Goal: Task Accomplishment & Management: Use online tool/utility

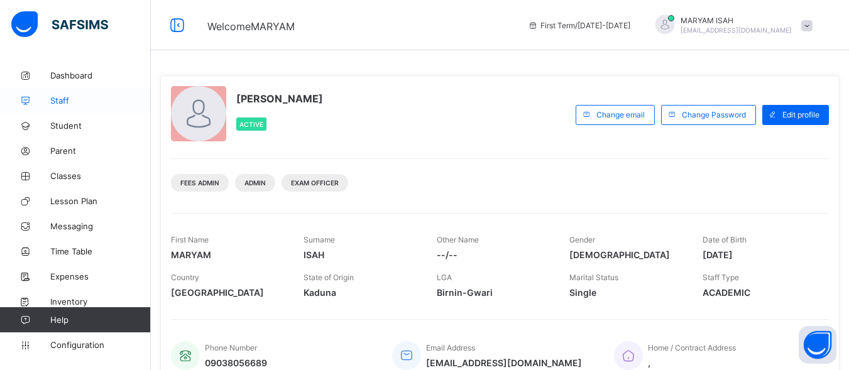
click at [105, 89] on link "Staff" at bounding box center [75, 100] width 151 height 25
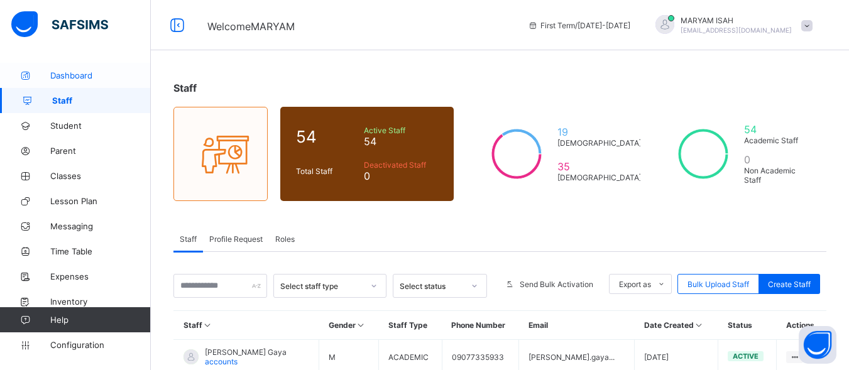
click at [72, 65] on link "Dashboard" at bounding box center [75, 75] width 151 height 25
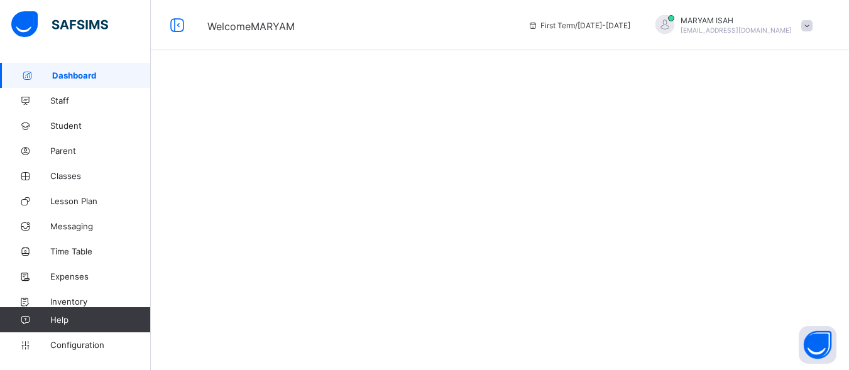
click at [72, 65] on link "Dashboard" at bounding box center [75, 75] width 151 height 25
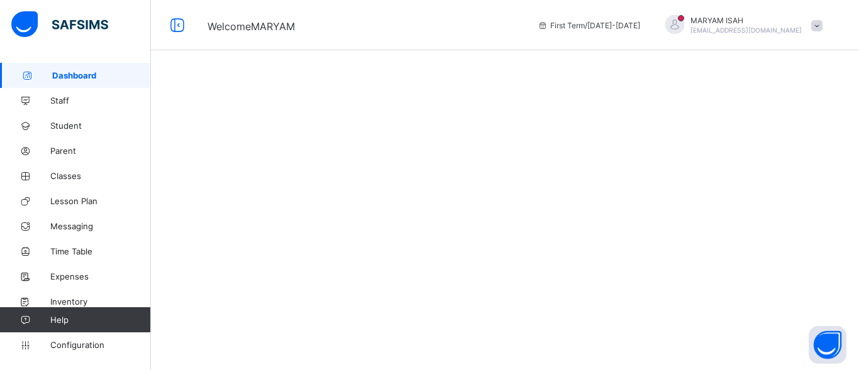
click at [72, 65] on link "Dashboard" at bounding box center [75, 75] width 151 height 25
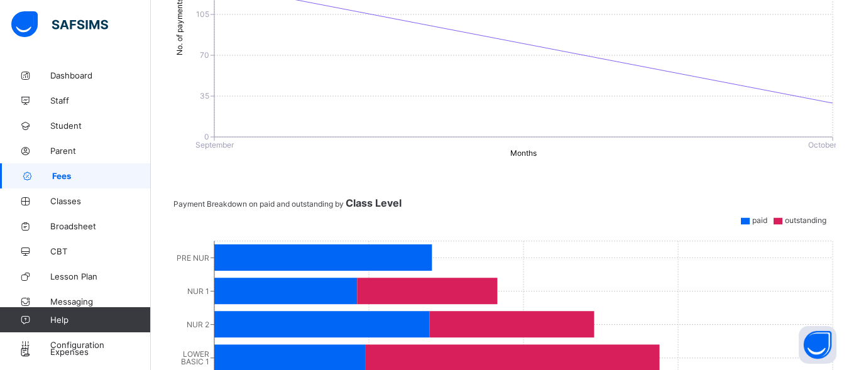
scroll to position [424, 0]
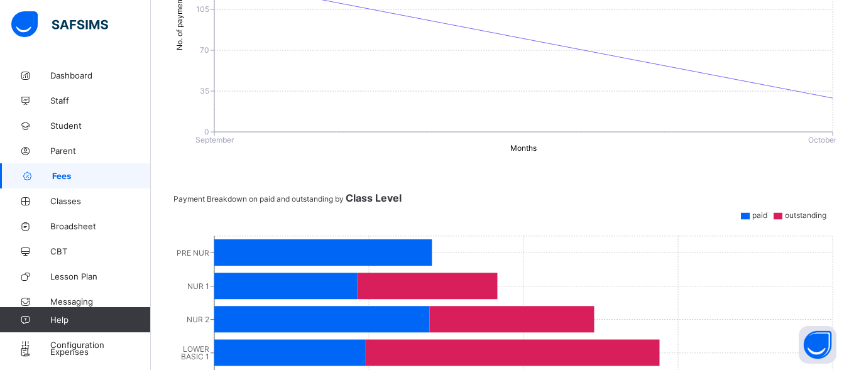
click at [246, 250] on icon at bounding box center [323, 253] width 218 height 26
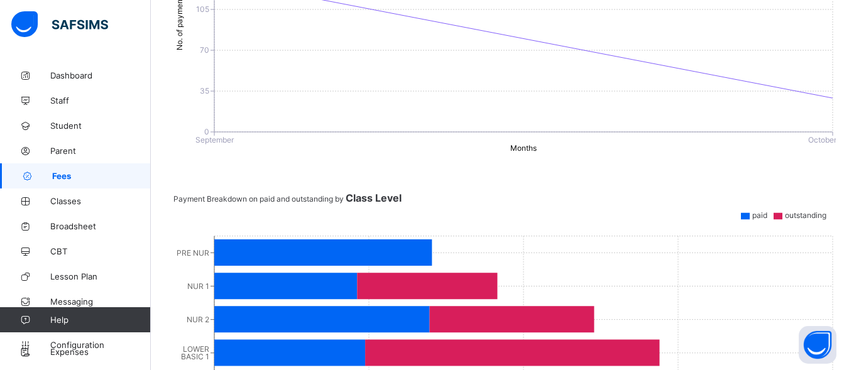
click at [276, 273] on icon at bounding box center [285, 286] width 143 height 26
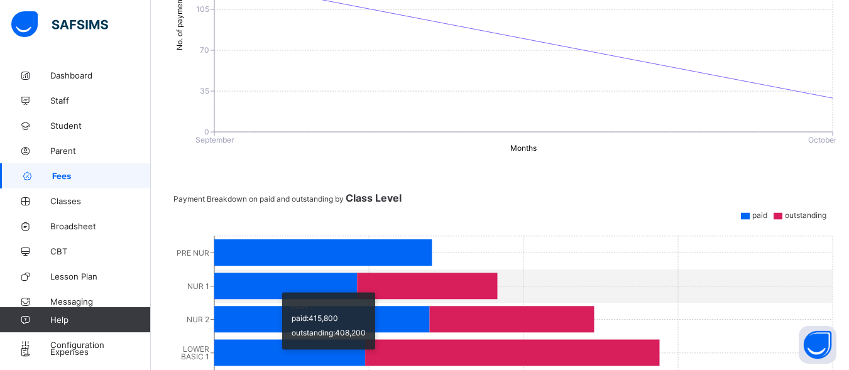
click at [299, 340] on icon at bounding box center [289, 353] width 151 height 26
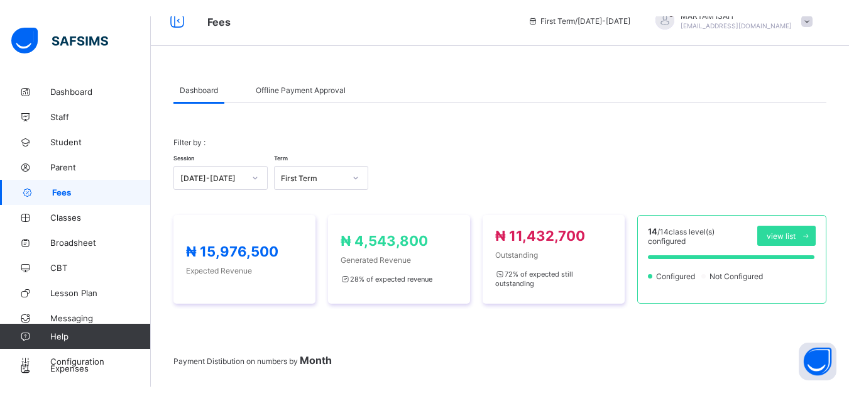
scroll to position [0, 0]
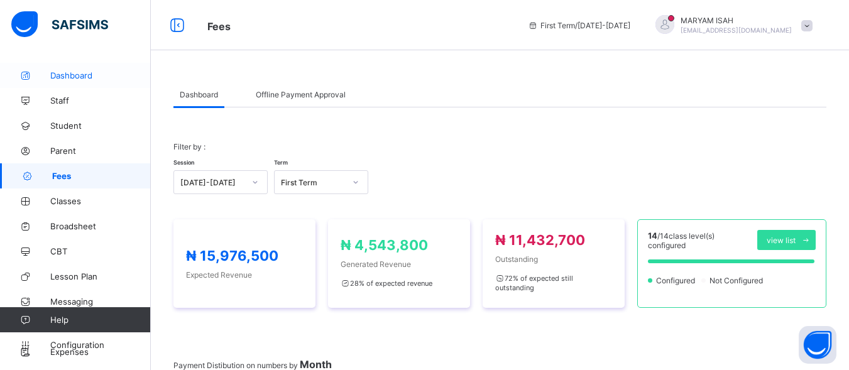
click at [70, 65] on link "Dashboard" at bounding box center [75, 75] width 151 height 25
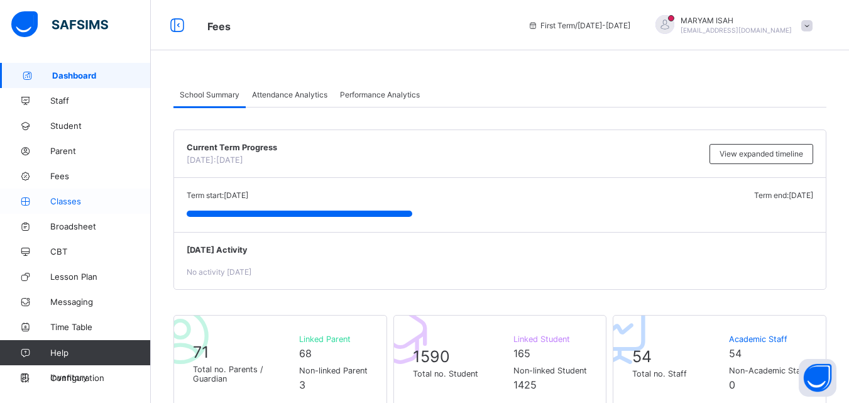
click at [47, 191] on link "Classes" at bounding box center [75, 201] width 151 height 25
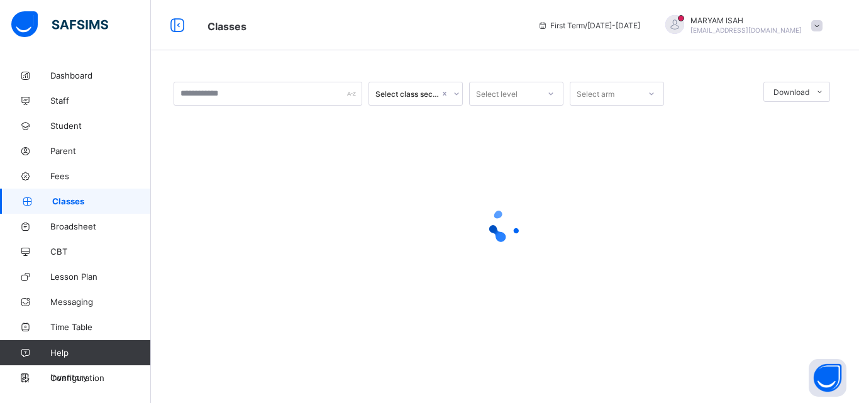
click at [47, 189] on link "Classes" at bounding box center [75, 201] width 151 height 25
click at [43, 183] on link "Fees" at bounding box center [75, 175] width 151 height 25
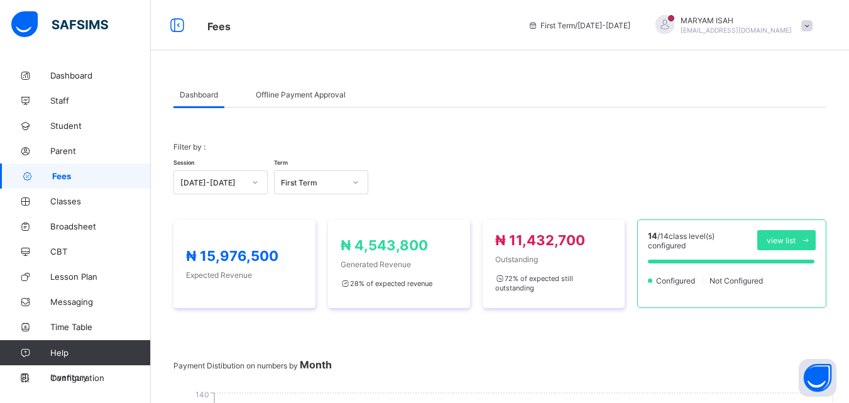
click at [296, 92] on span "Offline Payment Approval" at bounding box center [301, 94] width 90 height 9
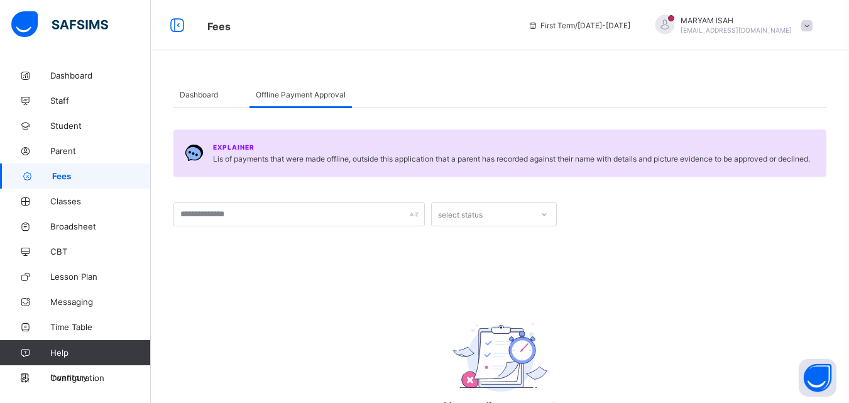
click at [203, 102] on div "Dashboard" at bounding box center [199, 94] width 51 height 25
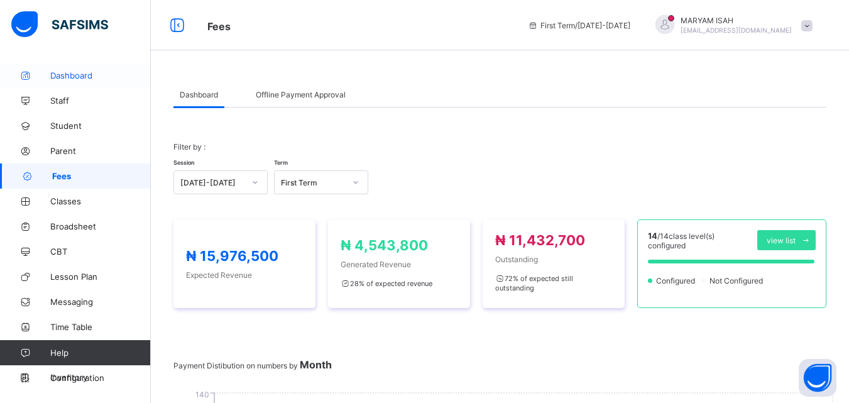
click at [64, 74] on span "Dashboard" at bounding box center [100, 75] width 101 height 10
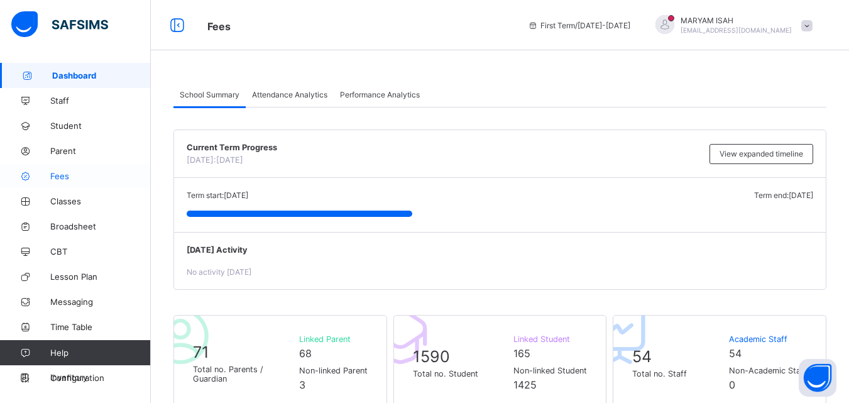
click at [41, 180] on icon at bounding box center [25, 176] width 50 height 9
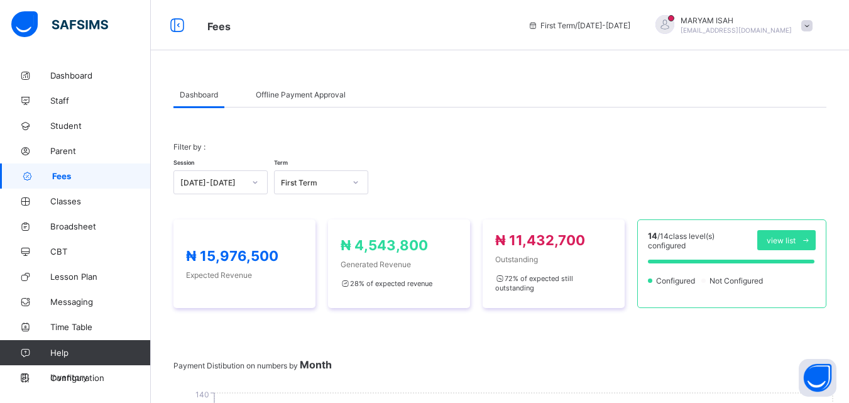
click at [607, 33] on div "First Term / [DATE]-[DATE]" at bounding box center [579, 25] width 115 height 50
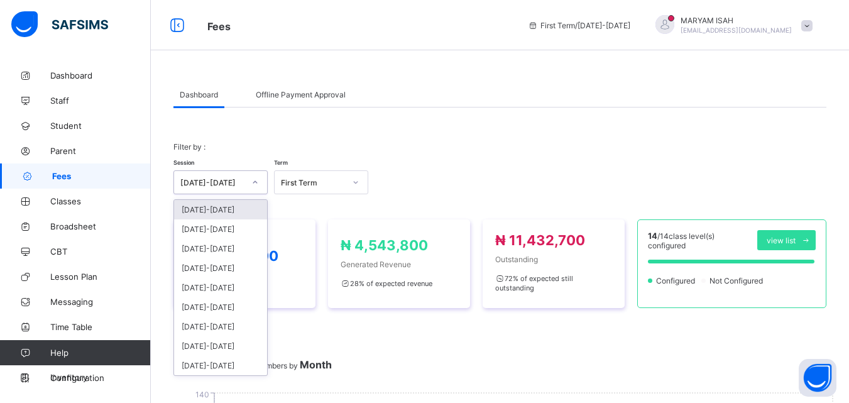
click at [219, 211] on div "[DATE]-[DATE]" at bounding box center [220, 209] width 93 height 19
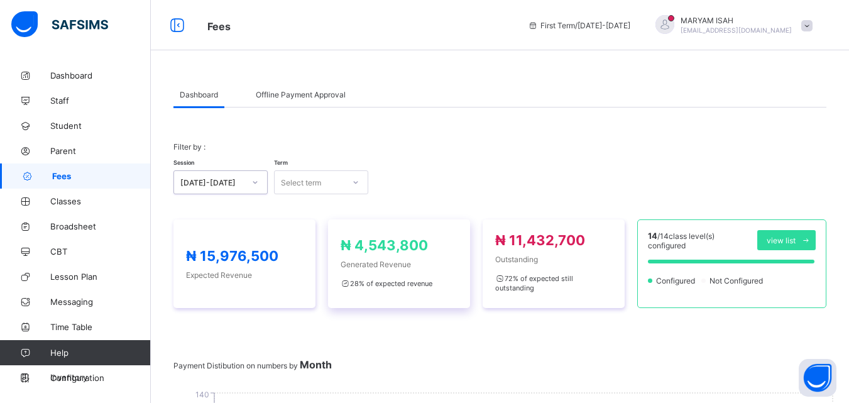
click at [401, 266] on div "₦ 4,543,800 Generated Revenue 28 % of expected revenue" at bounding box center [399, 264] width 117 height 54
click at [174, 26] on icon at bounding box center [177, 25] width 21 height 18
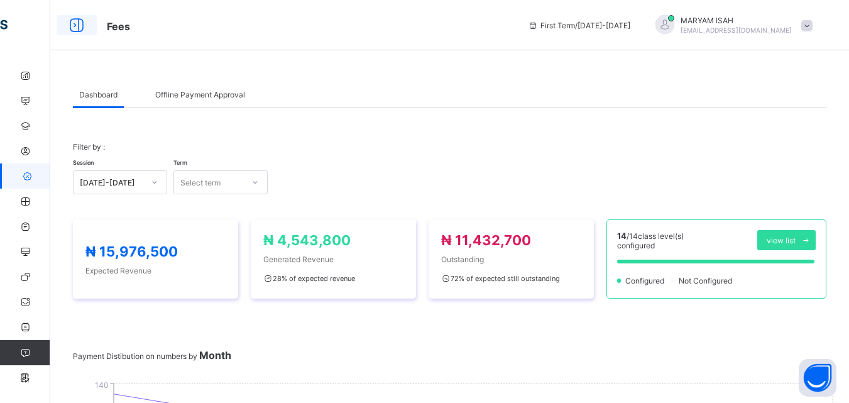
click at [72, 25] on icon at bounding box center [76, 25] width 21 height 18
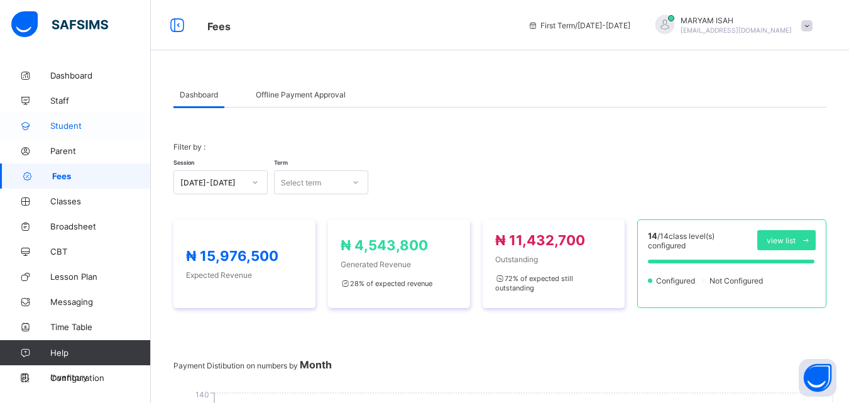
click at [55, 127] on span "Student" at bounding box center [100, 126] width 101 height 10
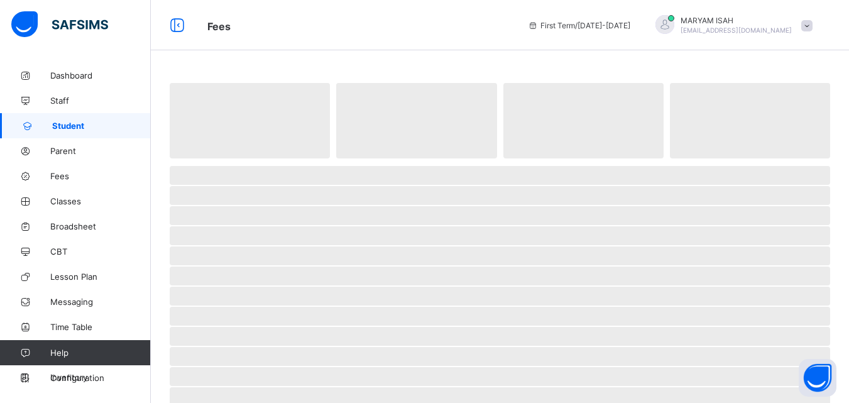
click at [55, 127] on span "Student" at bounding box center [101, 126] width 99 height 10
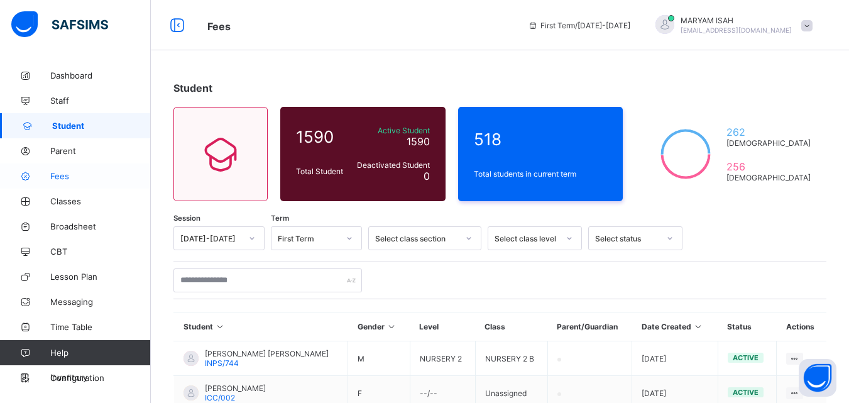
click at [54, 187] on link "Fees" at bounding box center [75, 175] width 151 height 25
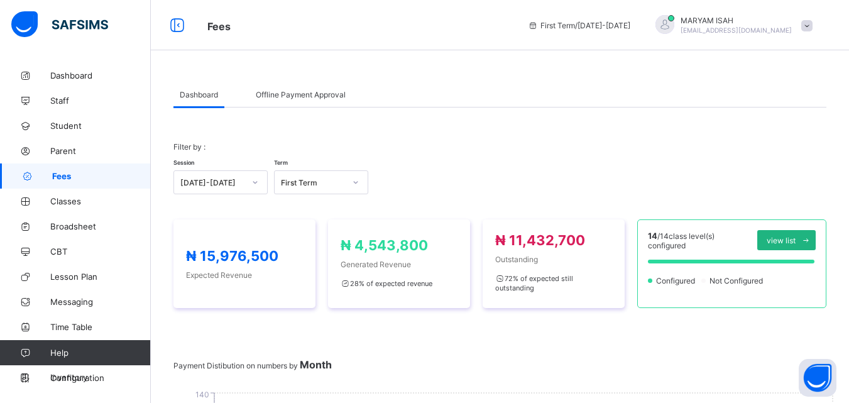
click at [810, 247] on span at bounding box center [806, 240] width 20 height 20
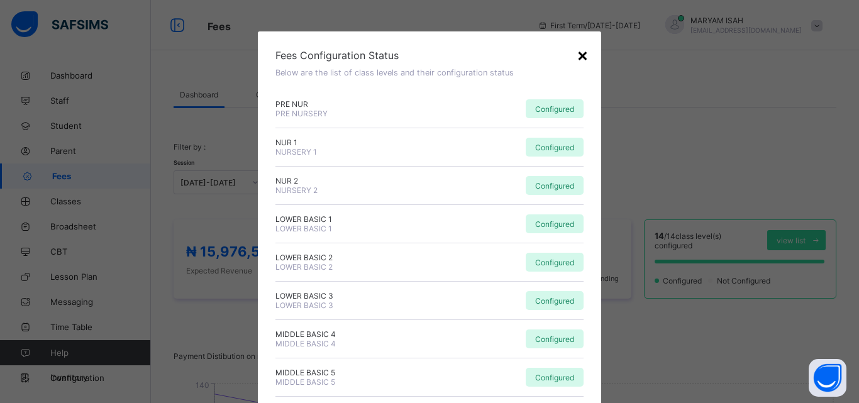
click at [578, 49] on div "×" at bounding box center [583, 54] width 12 height 21
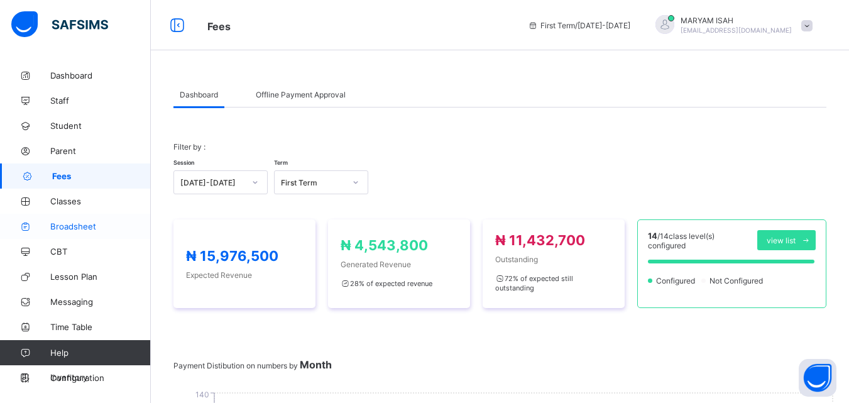
click at [58, 236] on link "Broadsheet" at bounding box center [75, 226] width 151 height 25
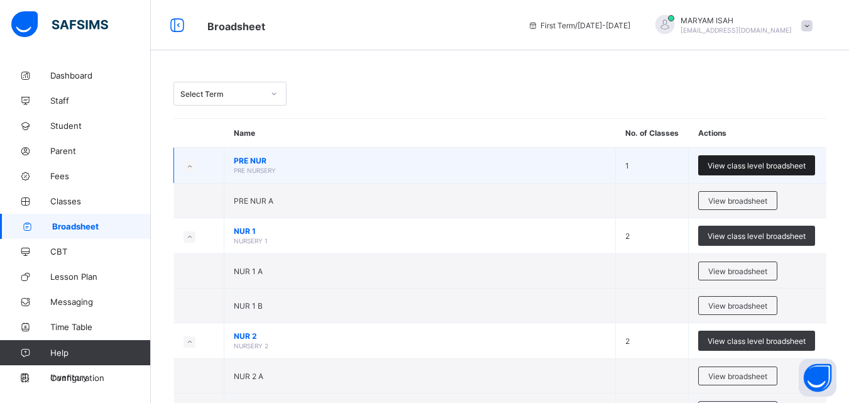
click at [785, 174] on div "View class level broadsheet" at bounding box center [757, 165] width 117 height 20
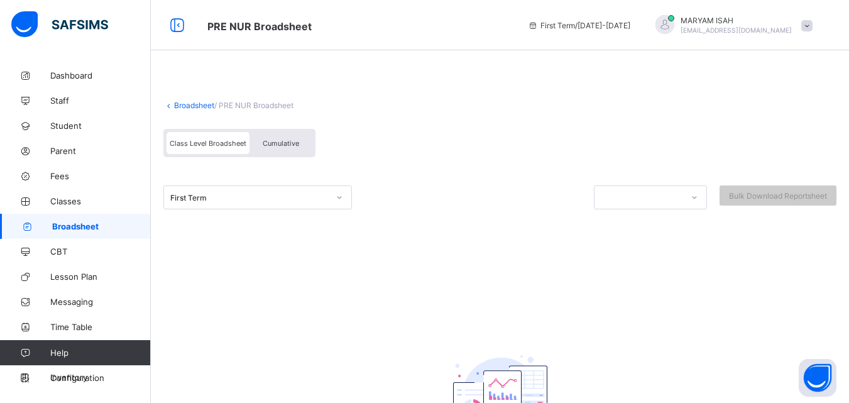
click at [180, 108] on link "Broadsheet" at bounding box center [194, 105] width 40 height 9
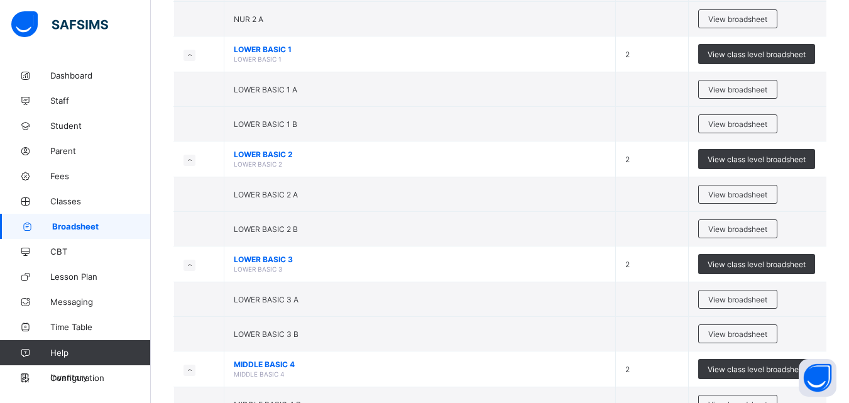
scroll to position [389, 0]
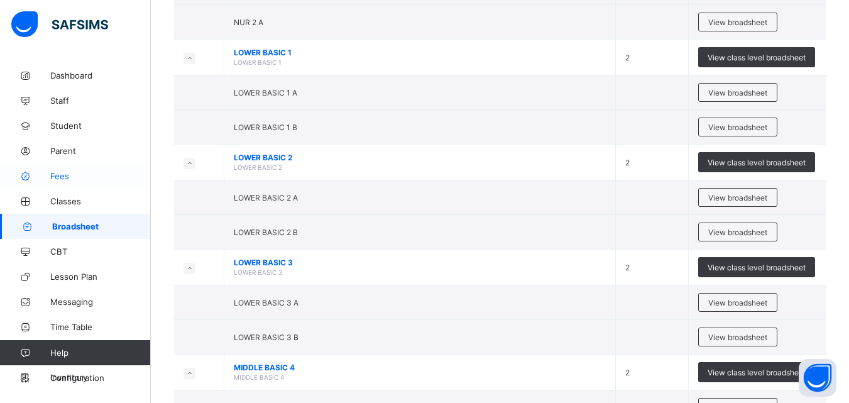
click at [65, 179] on span "Fees" at bounding box center [100, 176] width 101 height 10
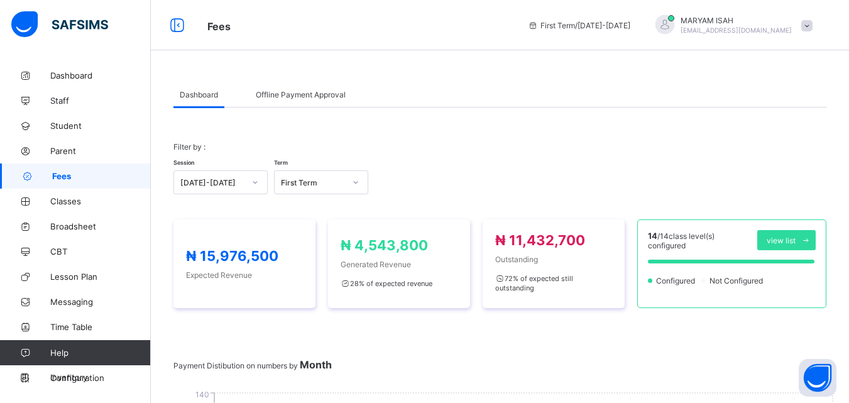
click at [809, 26] on div "[PERSON_NAME] [EMAIL_ADDRESS][DOMAIN_NAME]" at bounding box center [731, 25] width 176 height 21
click at [701, 94] on div "Dashboard Offline Payment Approval" at bounding box center [500, 95] width 653 height 26
click at [53, 203] on span "Classes" at bounding box center [100, 201] width 101 height 10
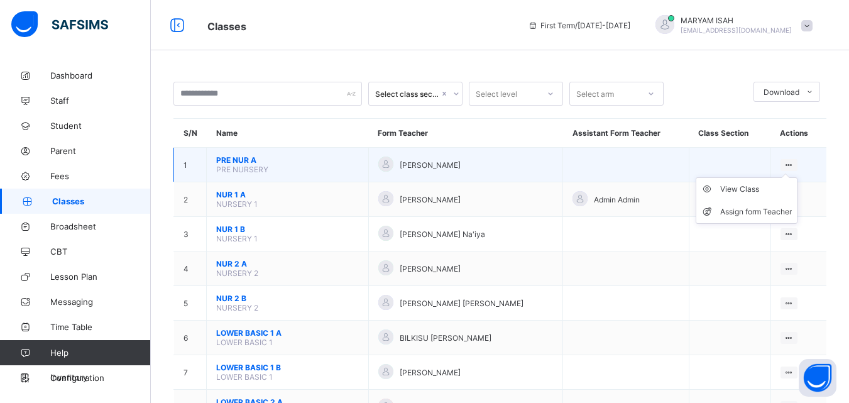
click at [794, 177] on ul "View Class Assign form Teacher" at bounding box center [747, 200] width 102 height 47
click at [765, 192] on div "View Class" at bounding box center [757, 189] width 72 height 13
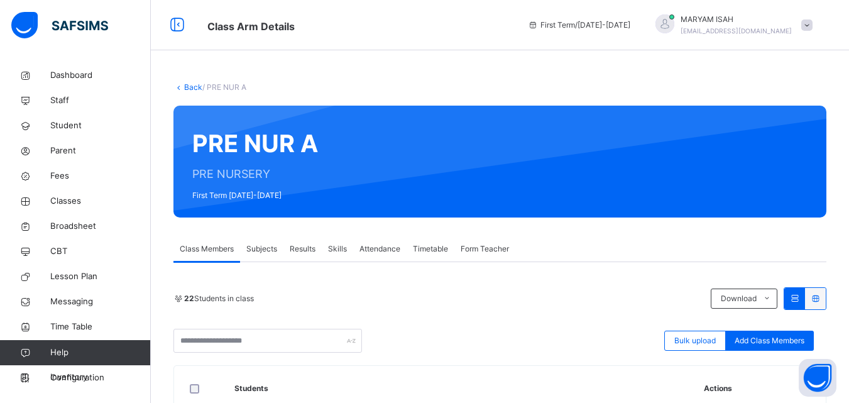
scroll to position [146, 0]
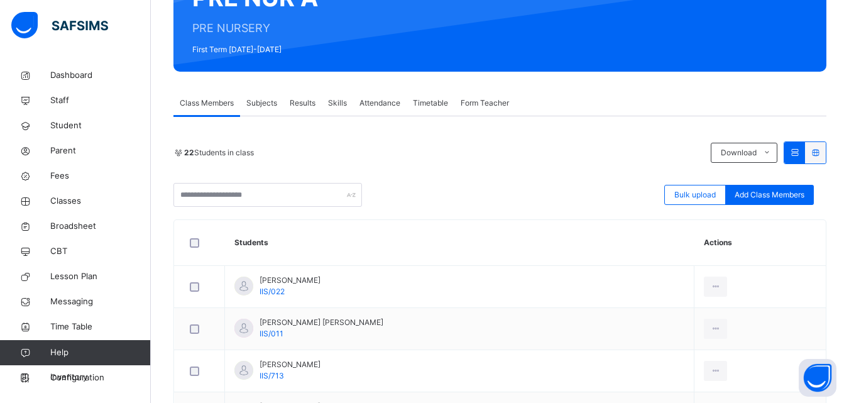
click at [275, 91] on div "Subjects" at bounding box center [261, 103] width 43 height 25
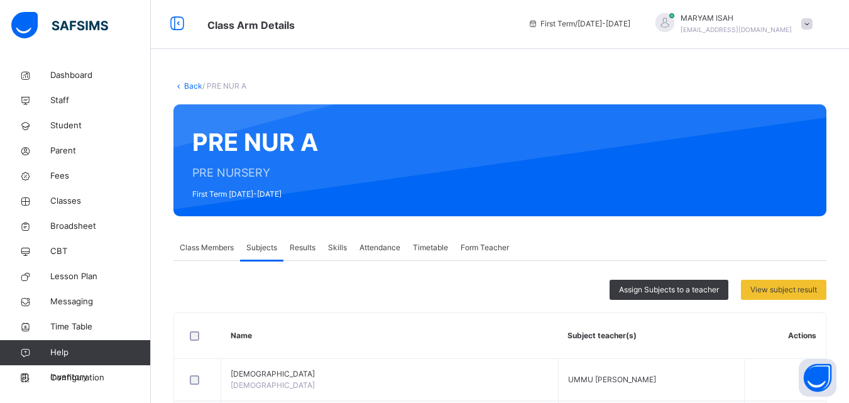
scroll to position [0, 0]
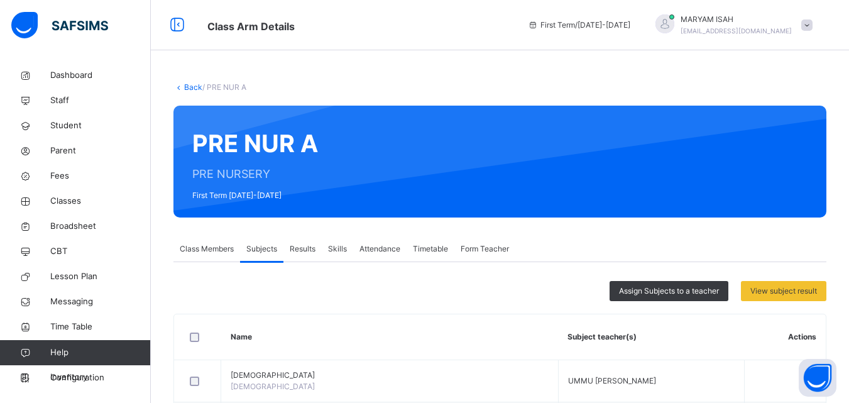
click at [186, 87] on link "Back" at bounding box center [193, 86] width 18 height 9
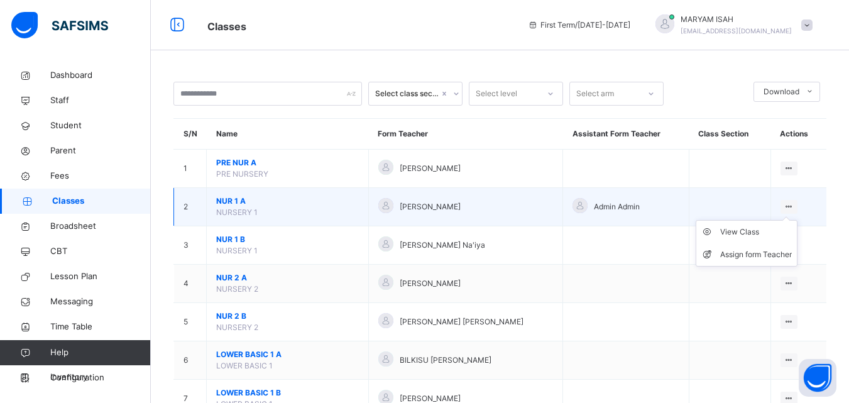
click at [798, 220] on ul "View Class Assign form Teacher" at bounding box center [747, 243] width 102 height 47
click at [763, 237] on div "View Class" at bounding box center [757, 232] width 72 height 13
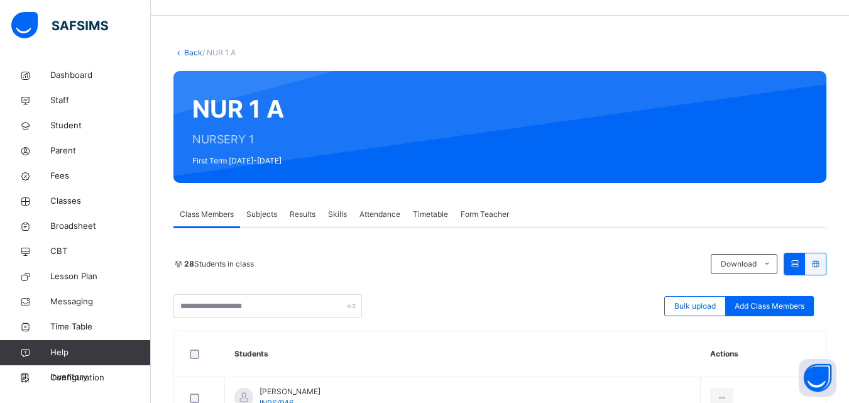
scroll to position [67, 0]
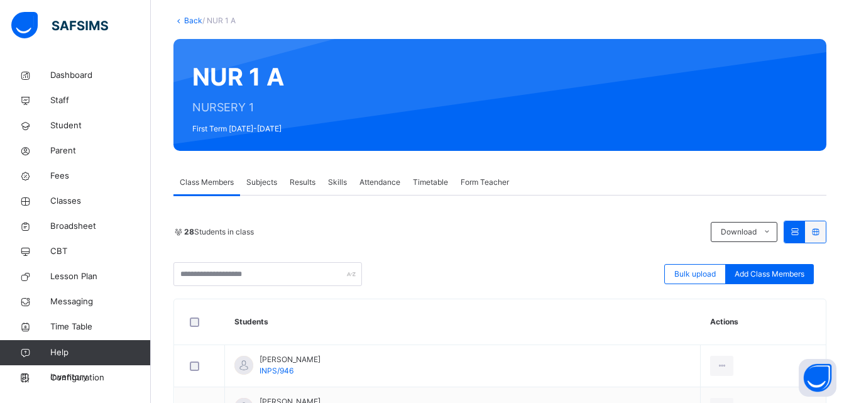
click at [262, 182] on span "Subjects" at bounding box center [261, 182] width 31 height 11
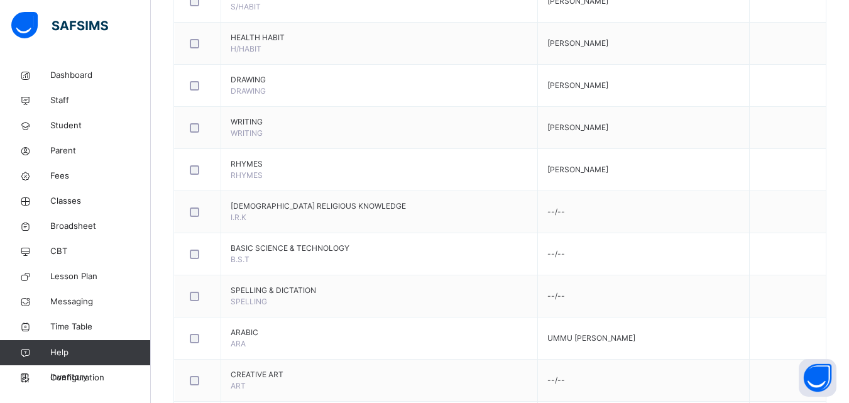
scroll to position [0, 0]
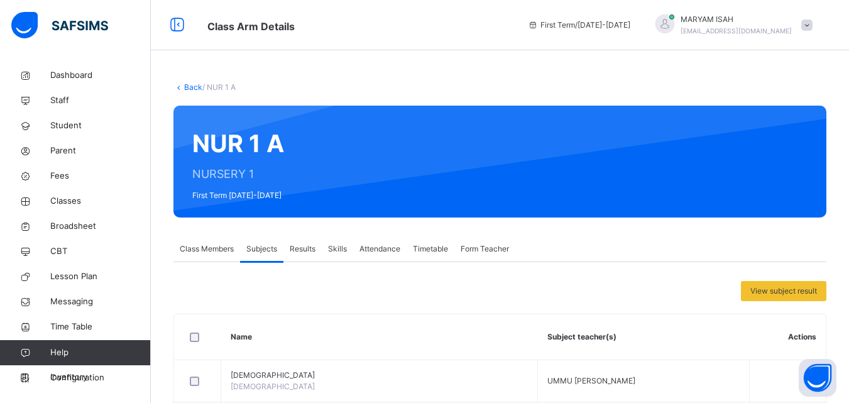
click at [185, 84] on link "Back" at bounding box center [193, 86] width 18 height 9
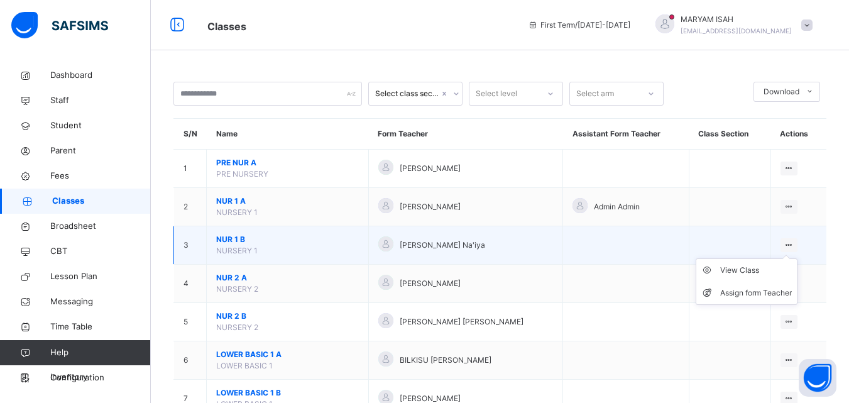
click at [798, 258] on ul "View Class Assign form Teacher" at bounding box center [747, 281] width 102 height 47
click at [766, 272] on div "View Class" at bounding box center [757, 270] width 72 height 13
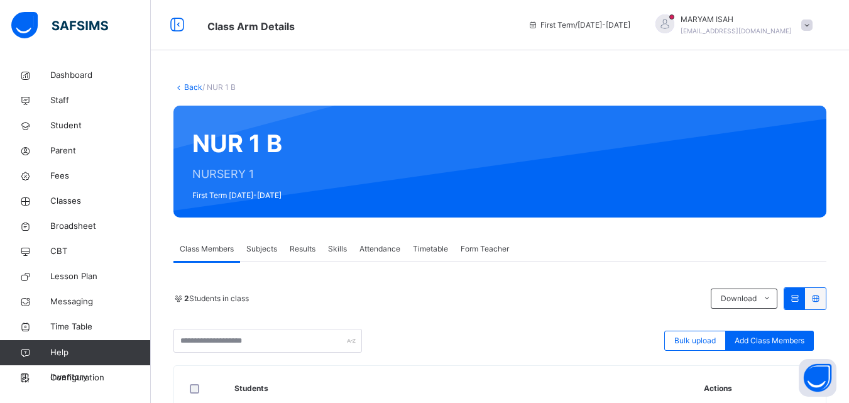
click at [260, 259] on div "Subjects" at bounding box center [261, 248] width 43 height 25
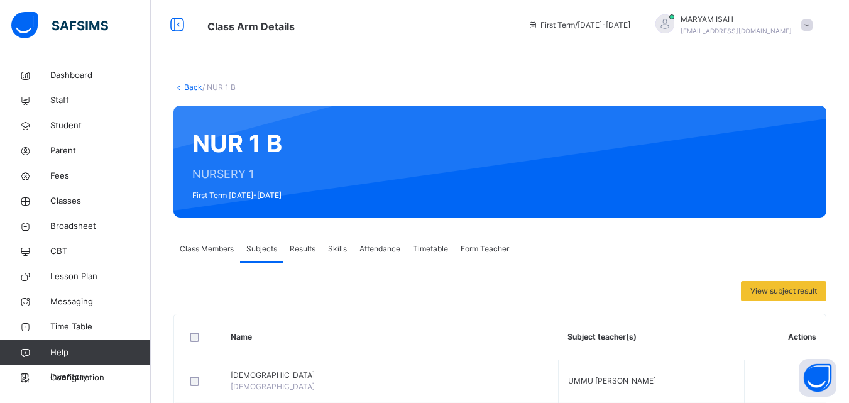
click at [200, 86] on link "Back" at bounding box center [193, 86] width 18 height 9
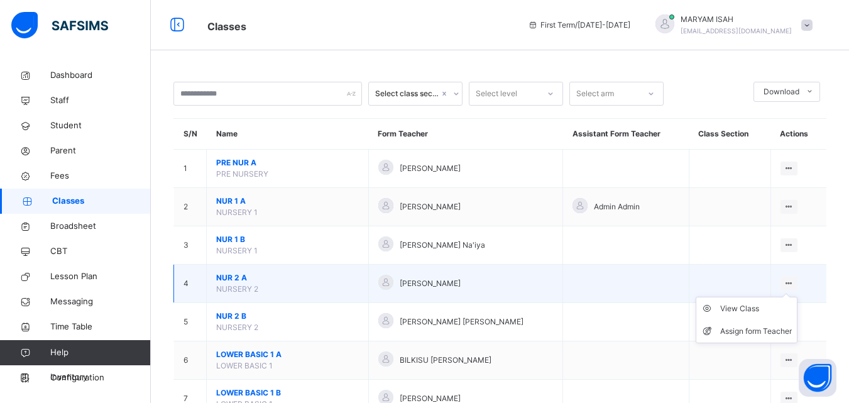
click at [798, 289] on div at bounding box center [789, 284] width 17 height 14
click at [769, 311] on div "View Class" at bounding box center [757, 308] width 72 height 13
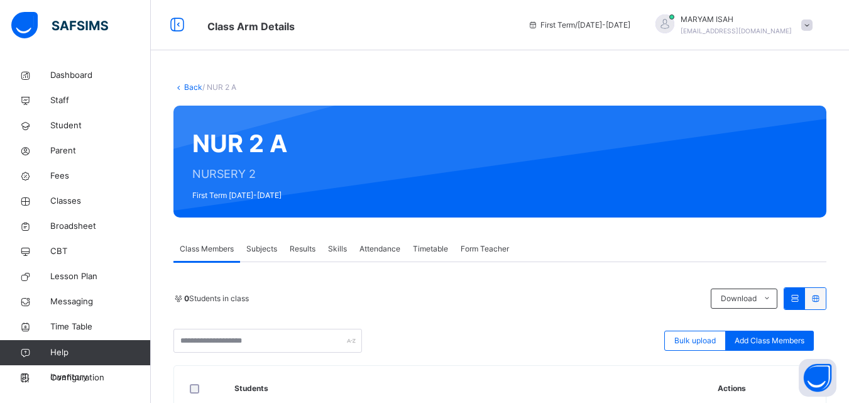
click at [256, 249] on span "Subjects" at bounding box center [261, 248] width 31 height 11
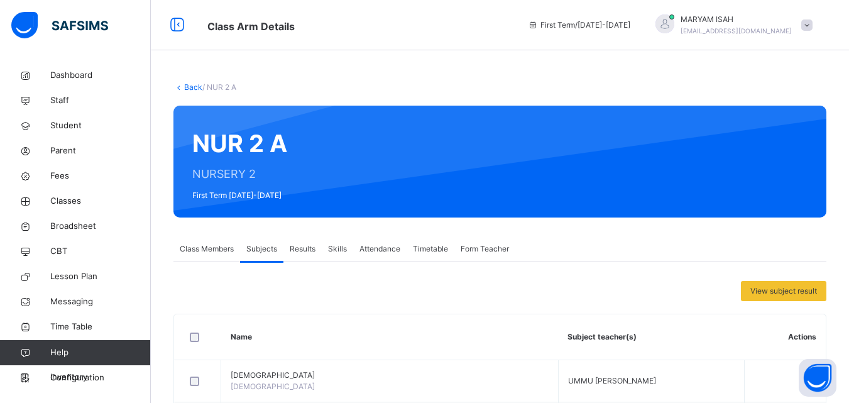
click at [186, 87] on link "Back" at bounding box center [193, 86] width 18 height 9
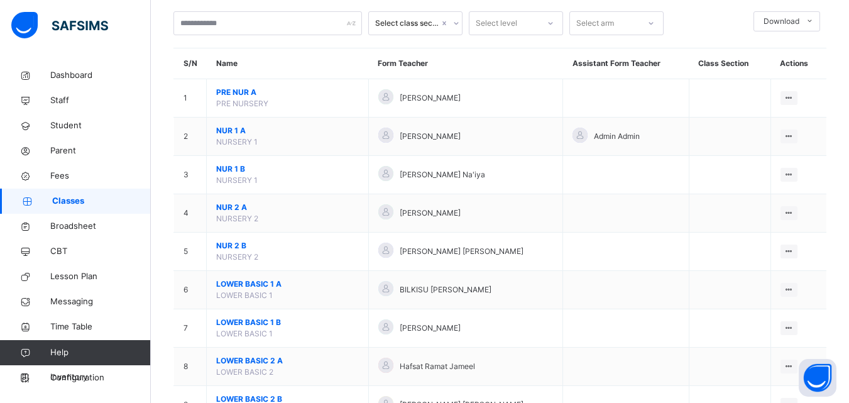
scroll to position [71, 0]
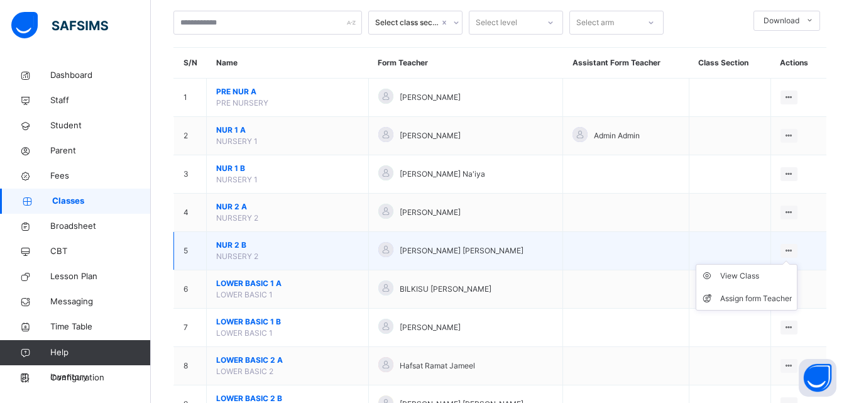
click at [798, 264] on ul "View Class Assign form Teacher" at bounding box center [747, 287] width 102 height 47
click at [765, 271] on div "View Class" at bounding box center [757, 276] width 72 height 13
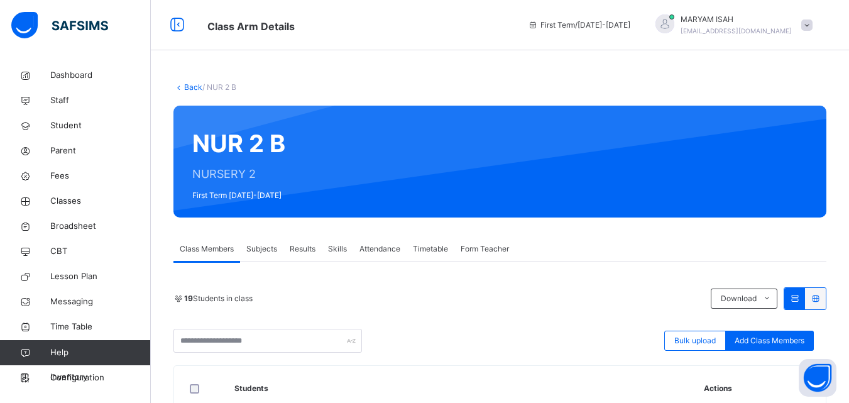
click at [253, 250] on span "Subjects" at bounding box center [261, 248] width 31 height 11
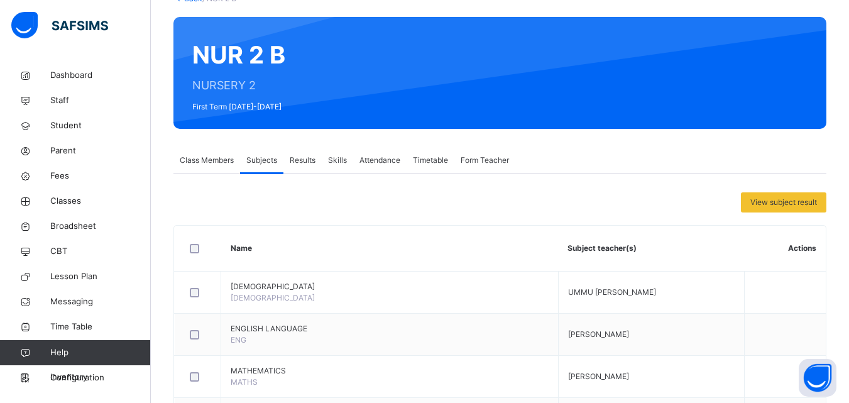
scroll to position [200, 0]
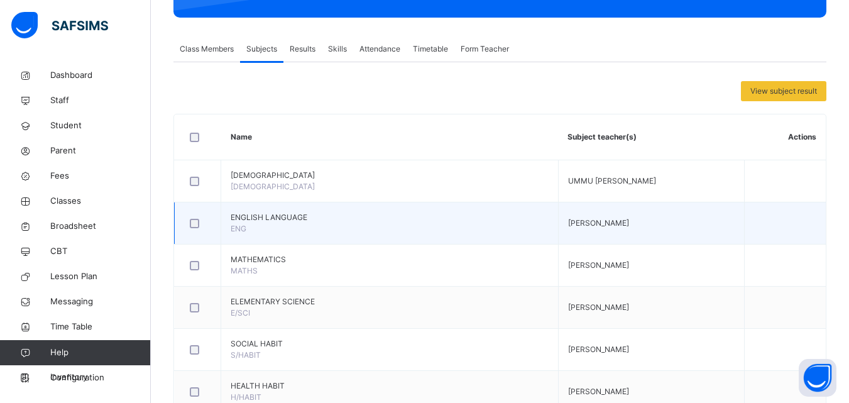
click at [744, 202] on td at bounding box center [785, 223] width 82 height 42
click at [621, 202] on td "[PERSON_NAME]" at bounding box center [651, 223] width 186 height 42
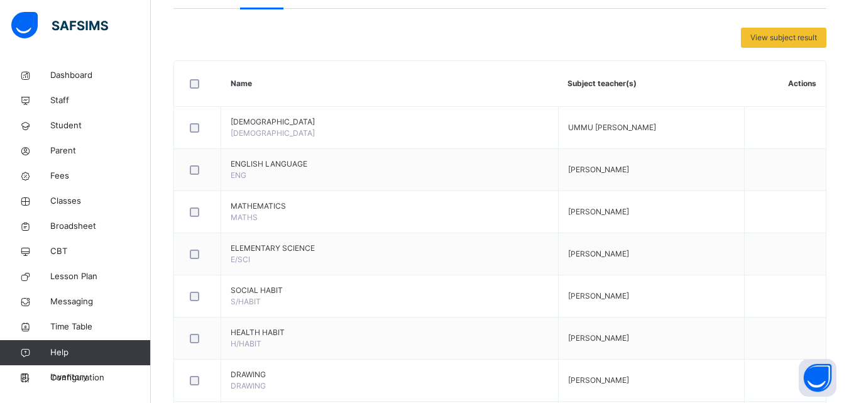
click at [816, 107] on th "Actions" at bounding box center [785, 84] width 82 height 46
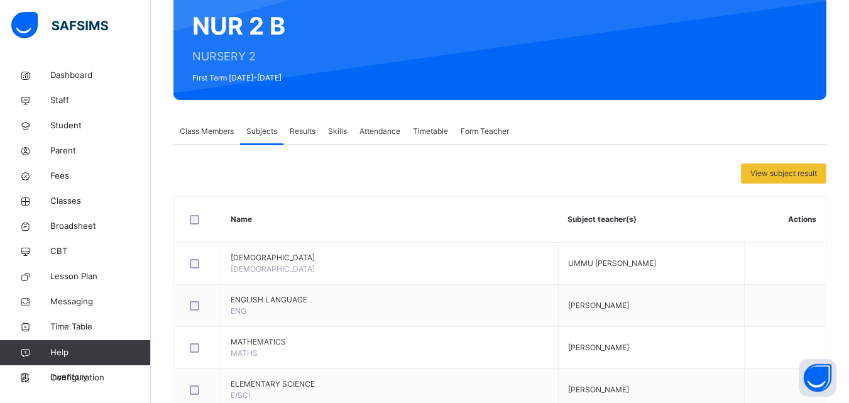
click at [816, 220] on th "Actions" at bounding box center [785, 220] width 82 height 46
click at [812, 223] on th "Actions" at bounding box center [785, 220] width 82 height 46
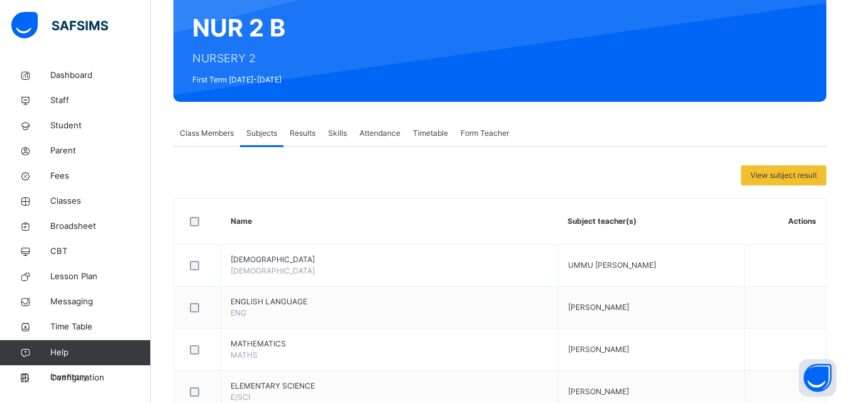
scroll to position [121, 0]
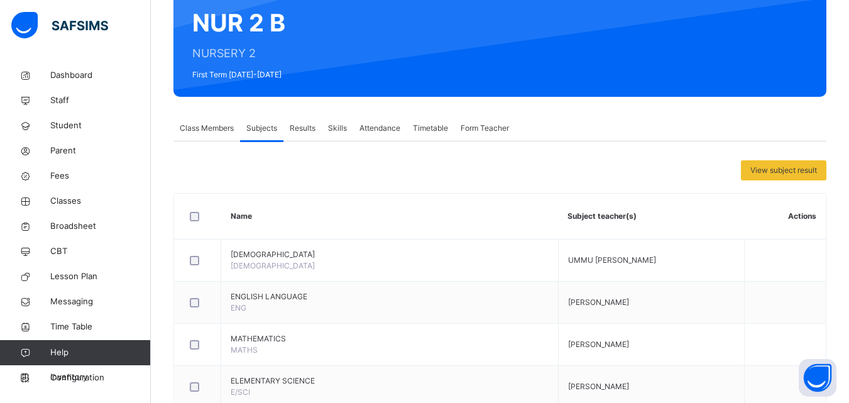
click at [814, 219] on th "Actions" at bounding box center [785, 217] width 82 height 46
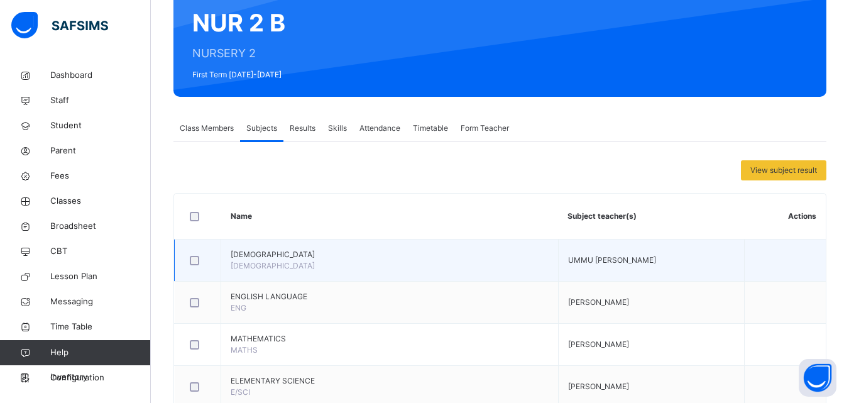
click at [810, 277] on td at bounding box center [785, 261] width 82 height 42
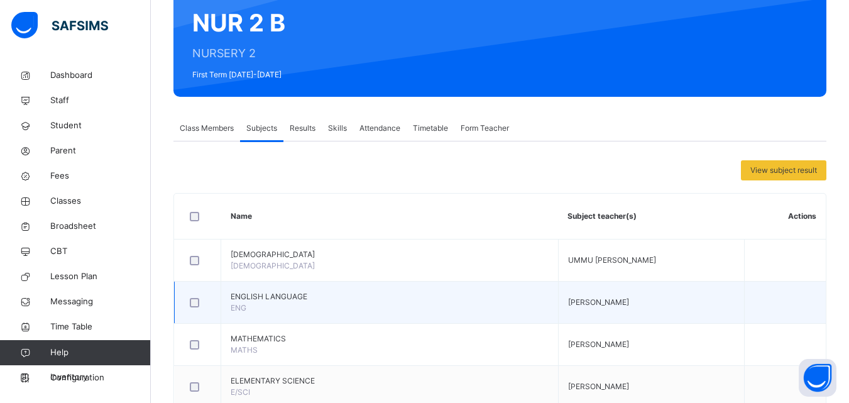
click at [187, 294] on div at bounding box center [197, 302] width 27 height 26
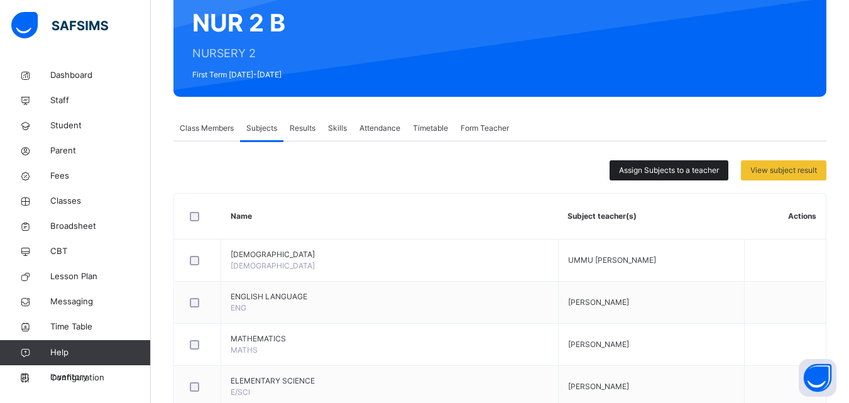
click at [704, 163] on div "Assign Subjects to a teacher" at bounding box center [669, 170] width 119 height 20
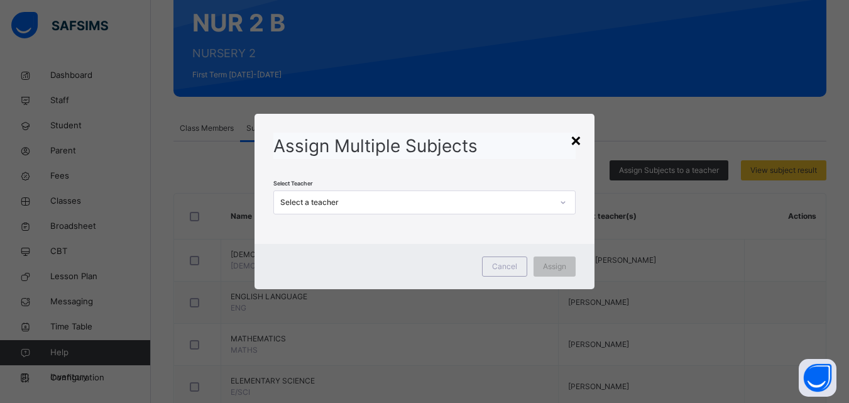
click at [582, 140] on div "×" at bounding box center [576, 139] width 12 height 26
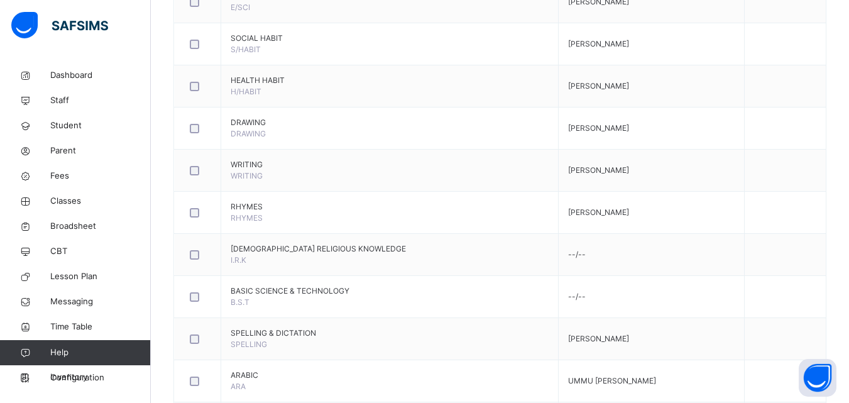
scroll to position [507, 0]
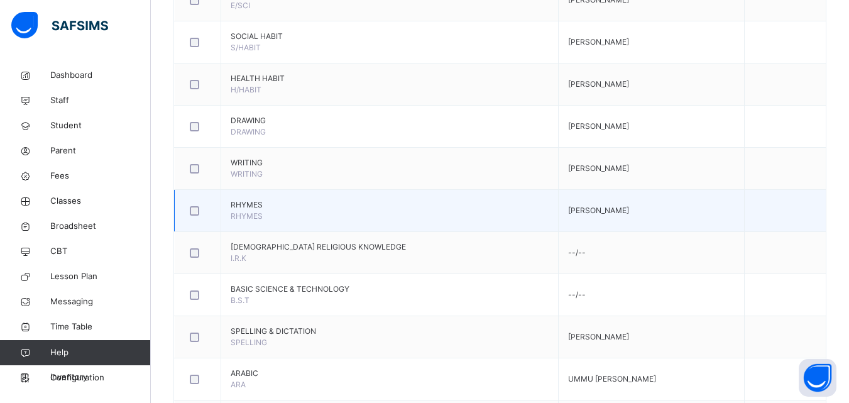
click at [199, 197] on div at bounding box center [197, 210] width 27 height 26
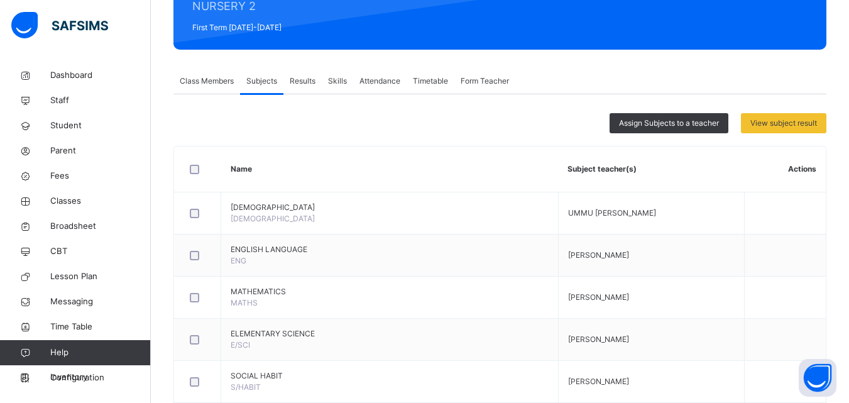
scroll to position [164, 0]
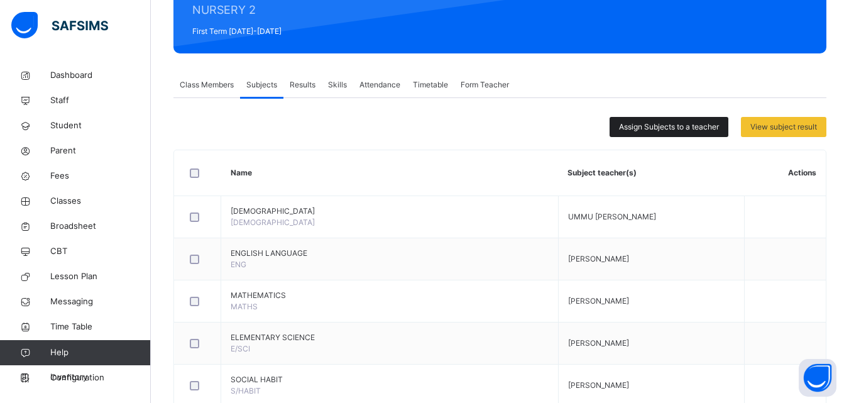
click at [699, 136] on div "Assign Subjects to a teacher" at bounding box center [669, 127] width 119 height 20
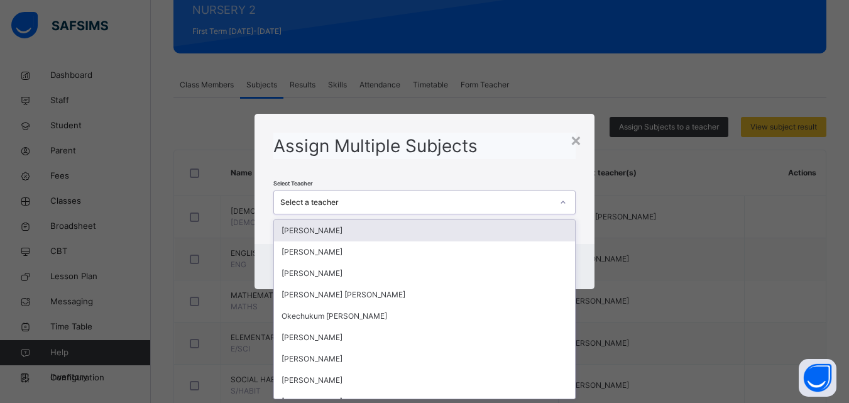
click at [337, 202] on div "Select a teacher" at bounding box center [416, 202] width 272 height 11
type input "*"
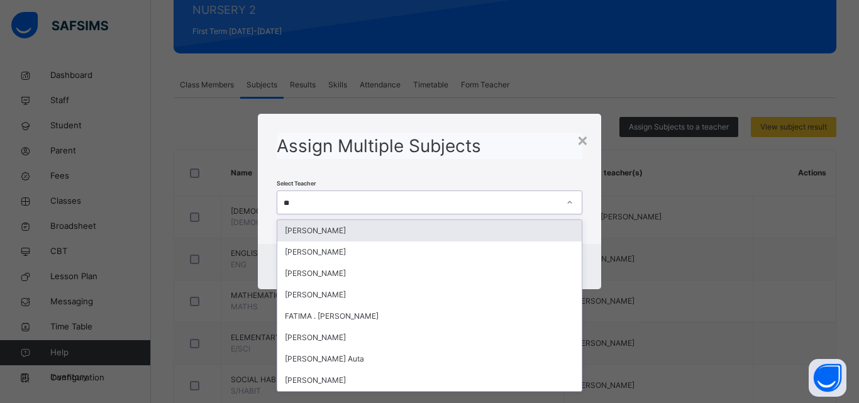
type input "***"
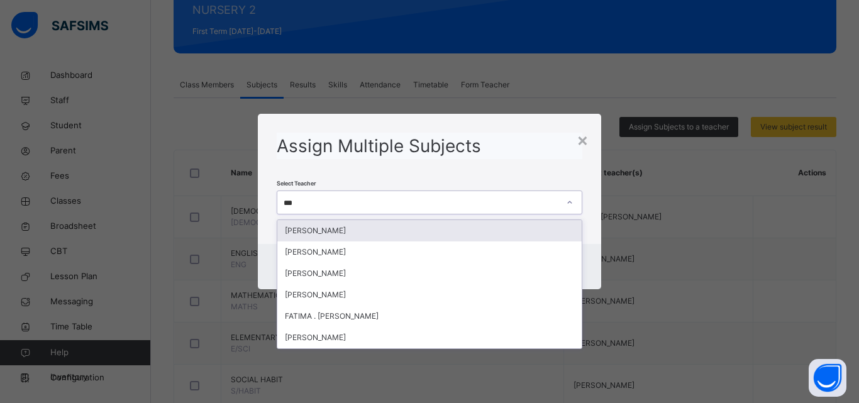
click at [345, 226] on div "[PERSON_NAME]" at bounding box center [429, 230] width 304 height 21
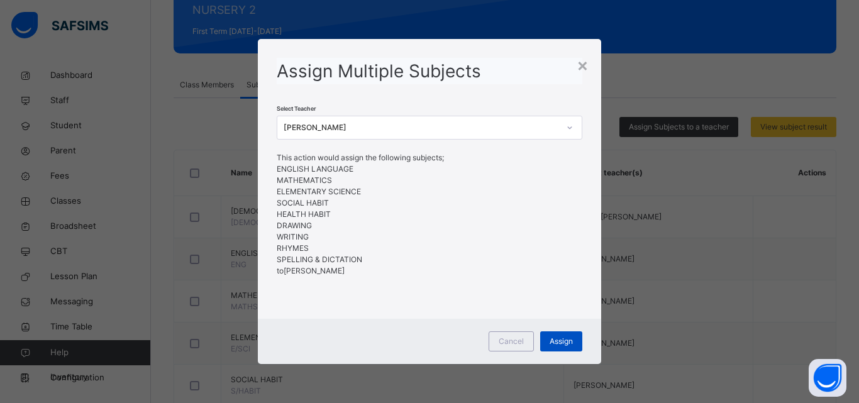
click at [575, 340] on div "Assign" at bounding box center [561, 341] width 42 height 20
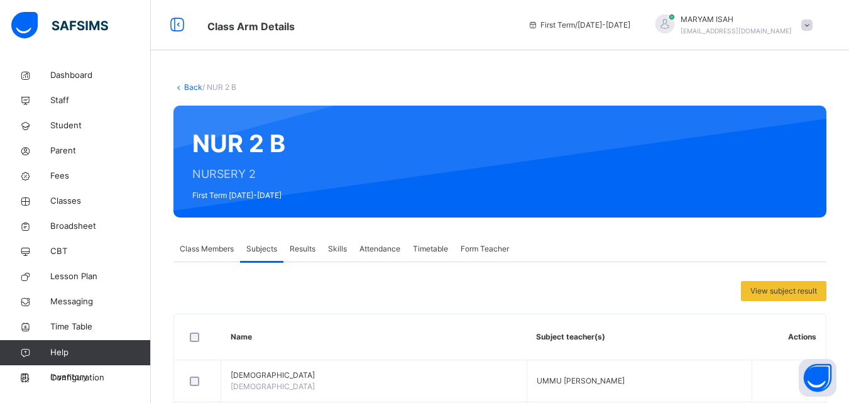
click at [202, 252] on span "Class Members" at bounding box center [207, 248] width 54 height 11
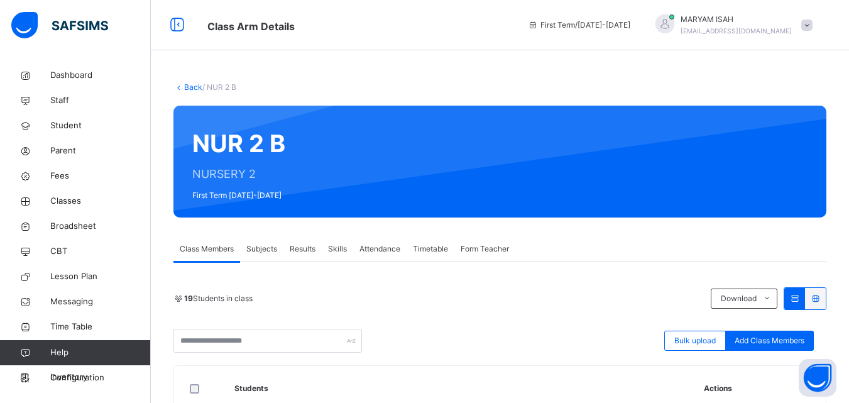
click at [260, 250] on span "Subjects" at bounding box center [261, 248] width 31 height 11
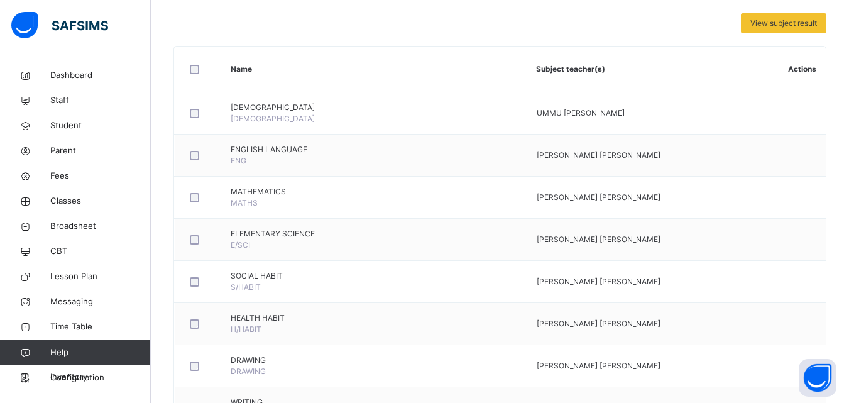
scroll to position [263, 0]
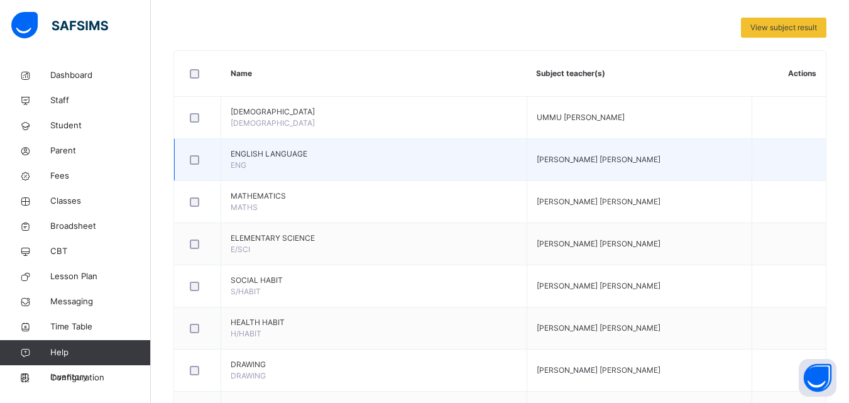
click at [619, 162] on span "[PERSON_NAME] [PERSON_NAME]" at bounding box center [599, 159] width 124 height 9
click at [199, 168] on div at bounding box center [197, 160] width 27 height 26
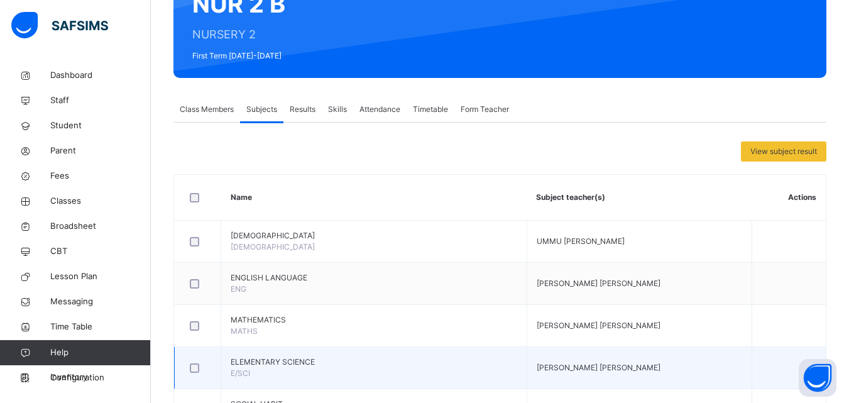
scroll to position [139, 0]
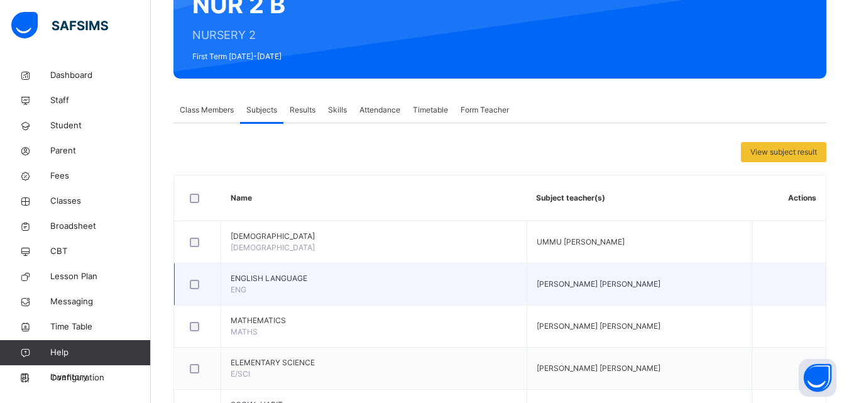
click at [255, 293] on td "ENGLISH LANGUAGE ENG" at bounding box center [374, 284] width 306 height 42
click at [318, 288] on td "ENGLISH LANGUAGE ENG" at bounding box center [374, 284] width 306 height 42
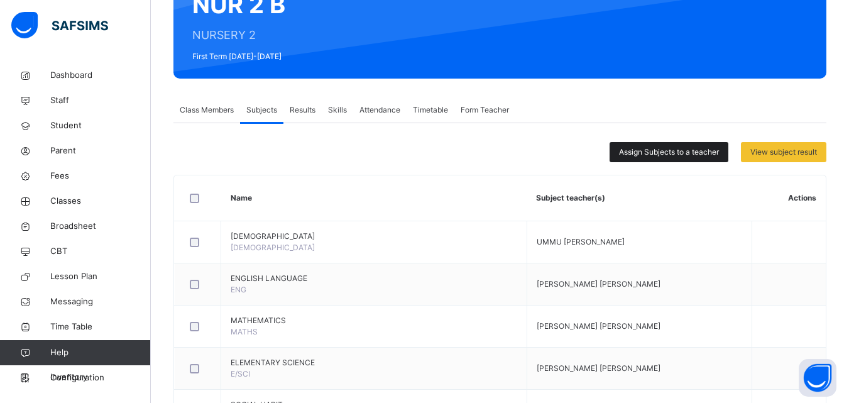
click at [642, 151] on span "Assign Subjects to a teacher" at bounding box center [669, 152] width 100 height 11
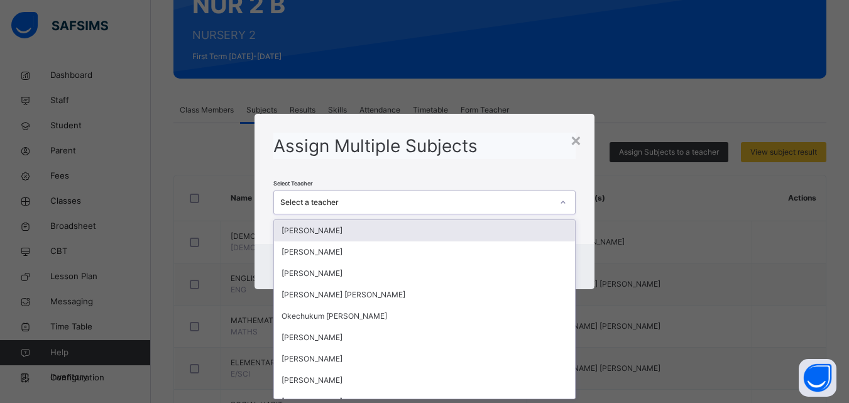
scroll to position [0, 0]
click at [401, 198] on div "Select a teacher" at bounding box center [416, 202] width 272 height 11
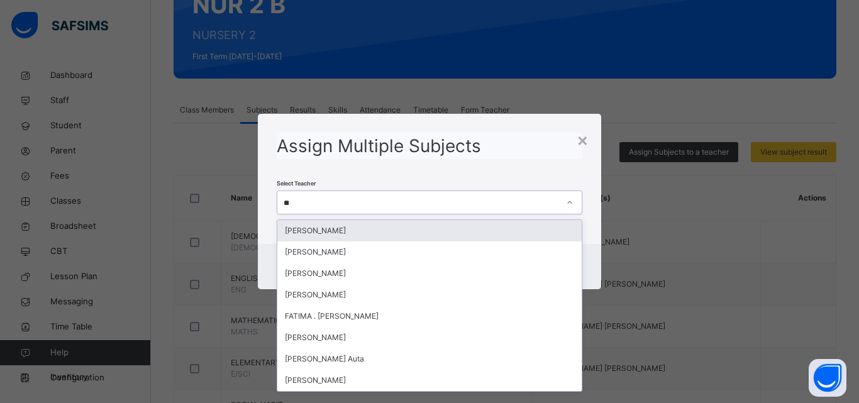
type input "***"
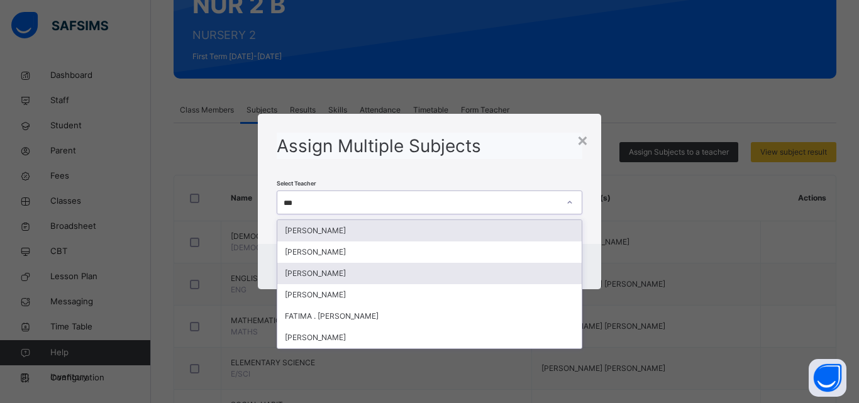
click at [333, 270] on div "[PERSON_NAME]" at bounding box center [429, 273] width 304 height 21
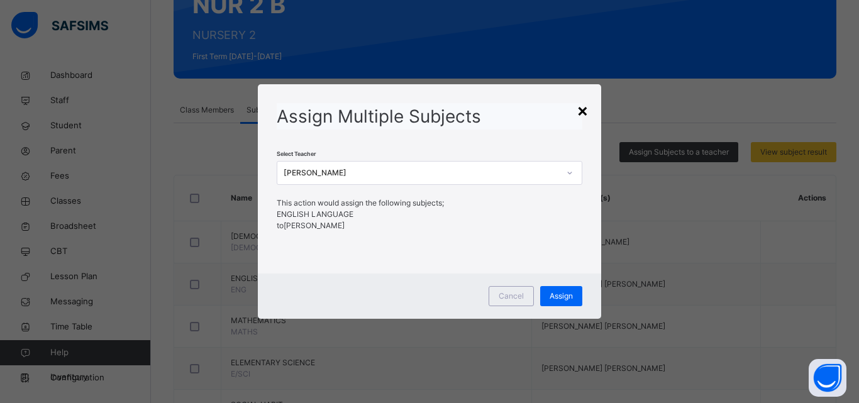
click at [583, 112] on div "×" at bounding box center [583, 110] width 12 height 26
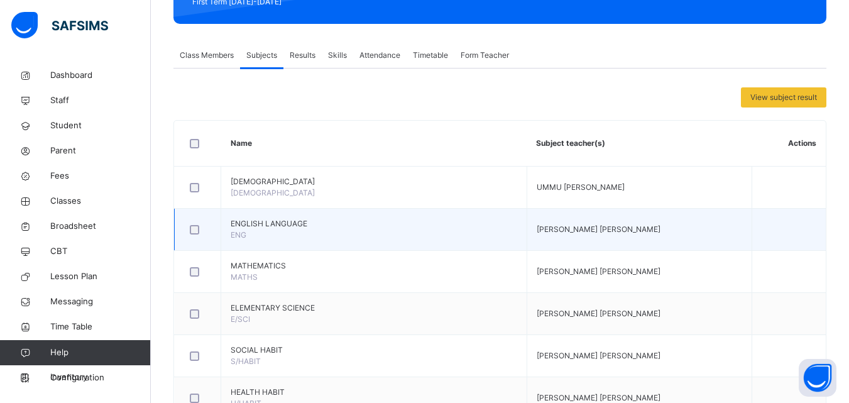
scroll to position [197, 0]
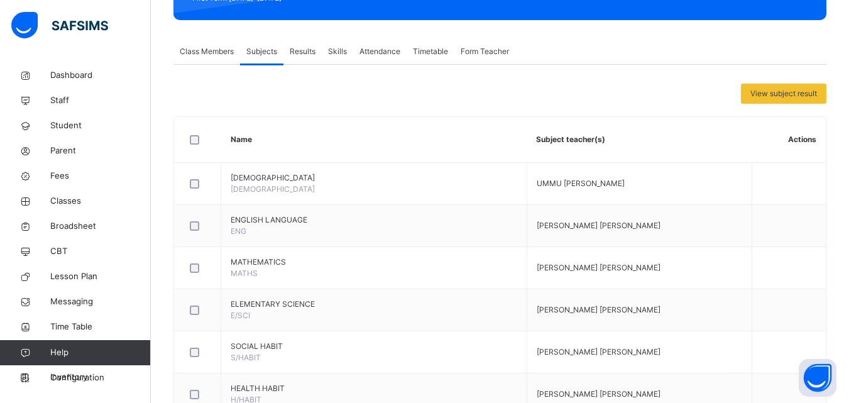
click at [826, 138] on th "Actions" at bounding box center [789, 140] width 74 height 46
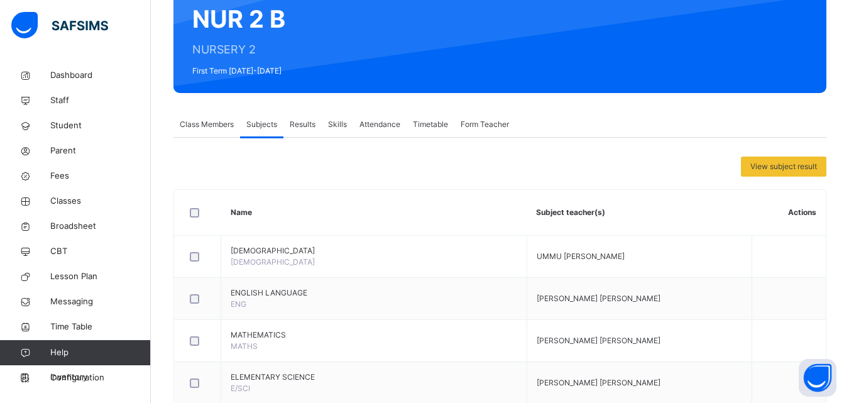
click at [198, 124] on span "Class Members" at bounding box center [207, 124] width 54 height 11
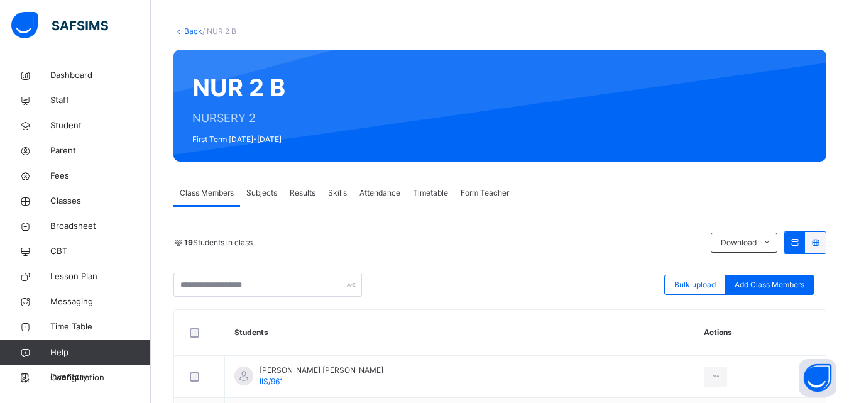
scroll to position [55, 0]
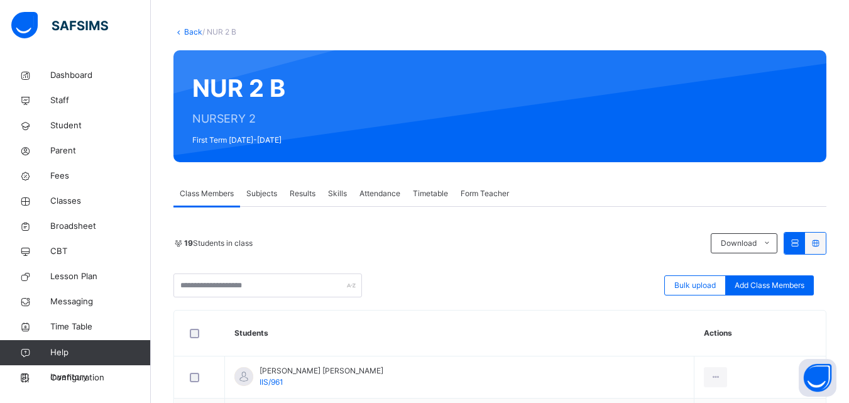
click at [186, 31] on link "Back" at bounding box center [193, 31] width 18 height 9
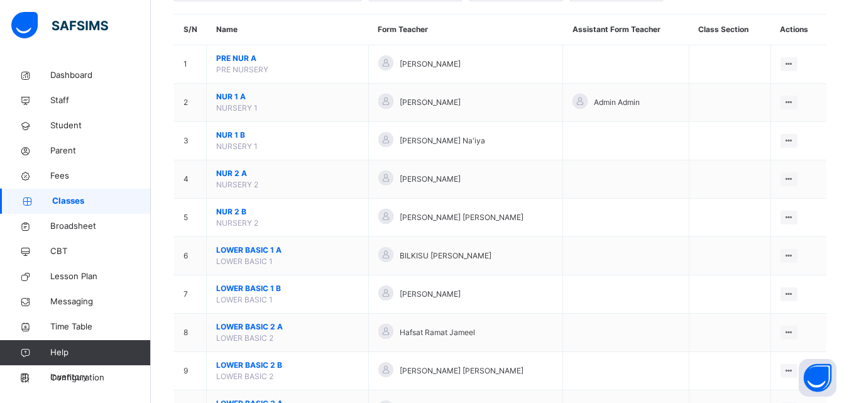
scroll to position [109, 0]
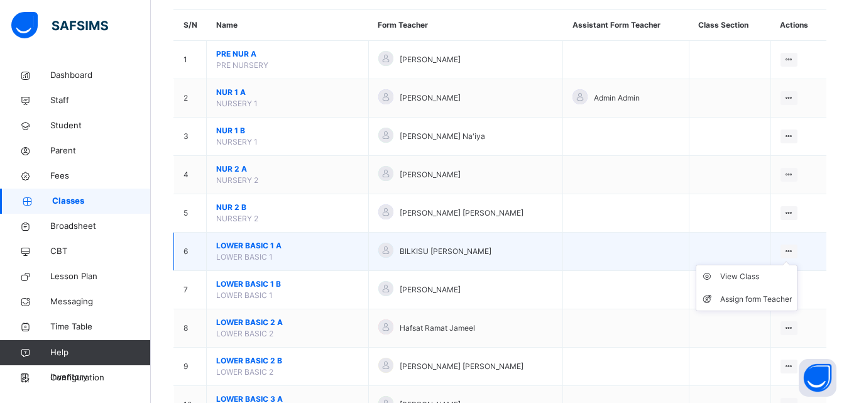
click at [798, 265] on ul "View Class Assign form Teacher" at bounding box center [747, 288] width 102 height 47
click at [764, 287] on li "View Class" at bounding box center [747, 276] width 101 height 23
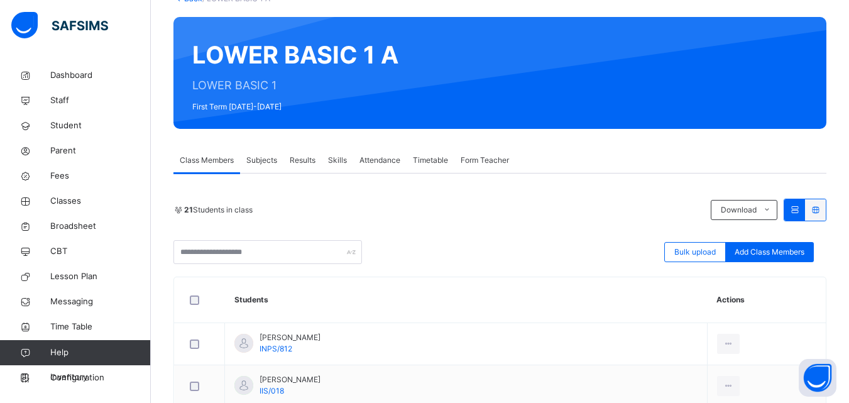
scroll to position [103, 0]
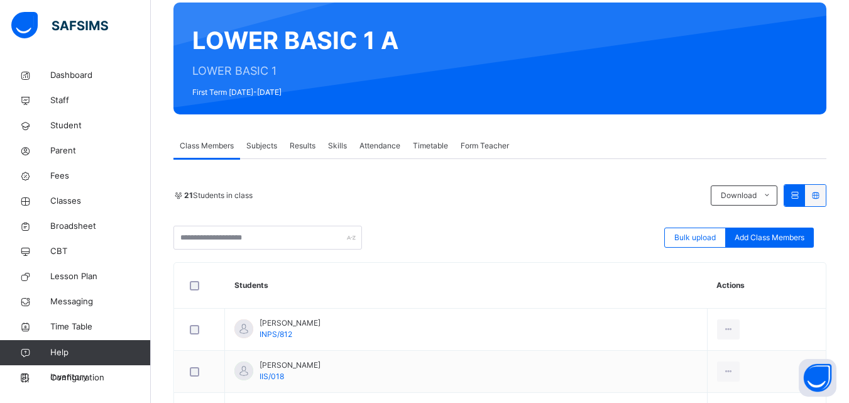
click at [258, 144] on span "Subjects" at bounding box center [261, 145] width 31 height 11
drag, startPoint x: 258, startPoint y: 144, endPoint x: 320, endPoint y: 345, distance: 210.4
click at [258, 144] on span "Subjects" at bounding box center [261, 145] width 31 height 11
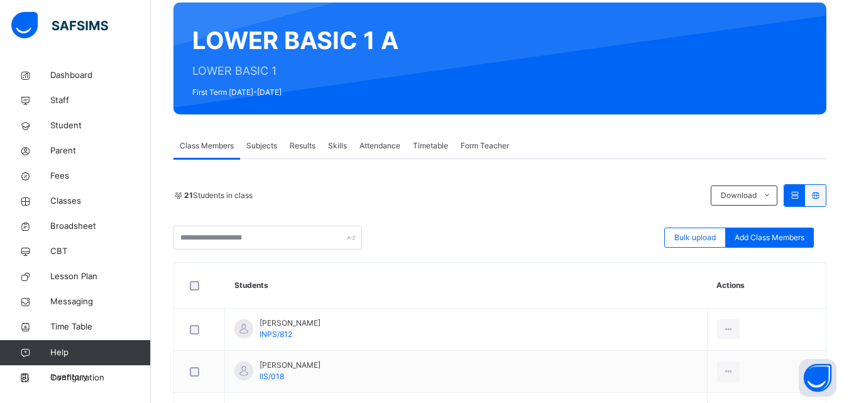
click at [258, 144] on span "Subjects" at bounding box center [261, 145] width 31 height 11
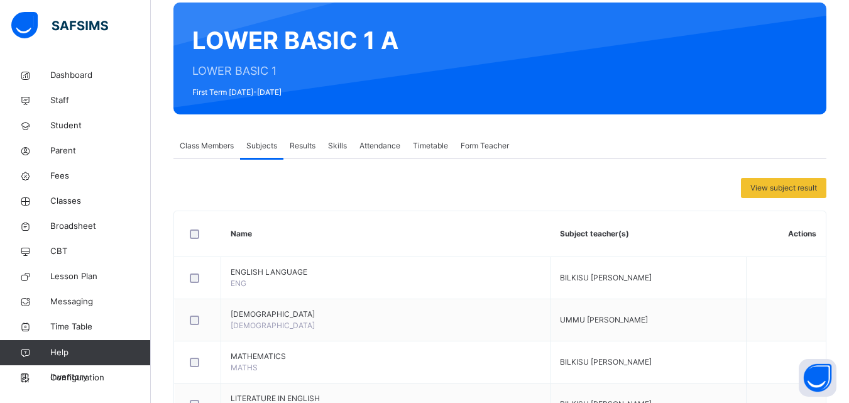
click at [259, 148] on span "Subjects" at bounding box center [261, 145] width 31 height 11
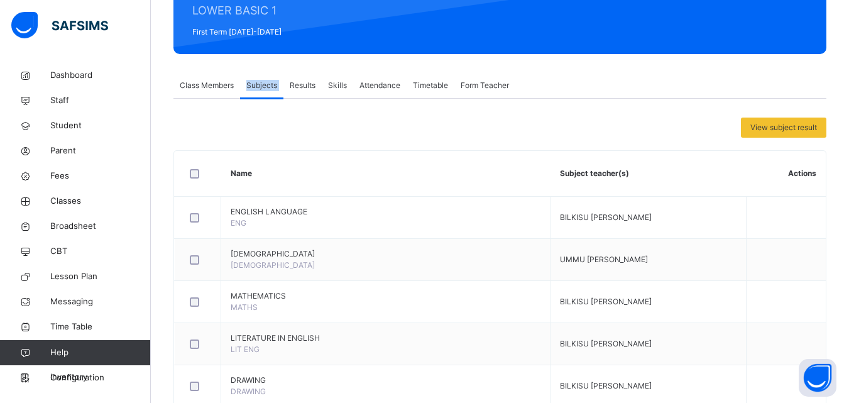
scroll to position [170, 0]
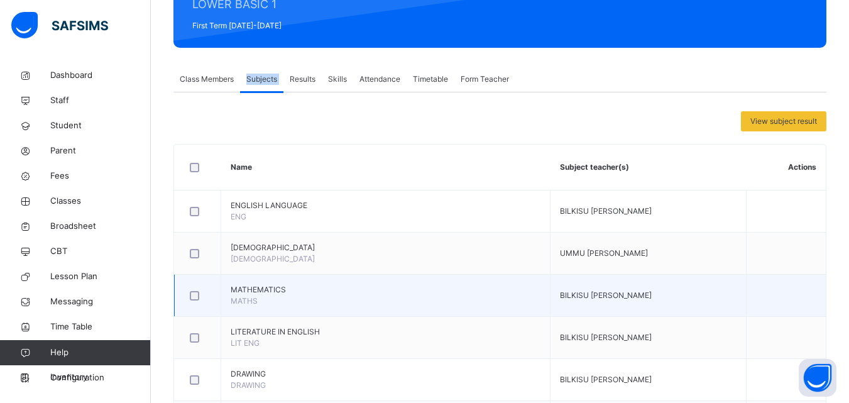
click at [759, 289] on td at bounding box center [786, 296] width 80 height 42
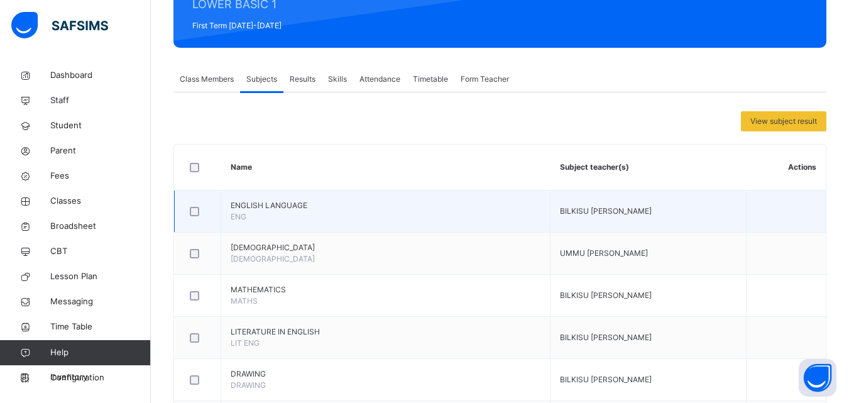
click at [796, 210] on td at bounding box center [786, 212] width 80 height 42
click at [774, 219] on td at bounding box center [786, 212] width 80 height 42
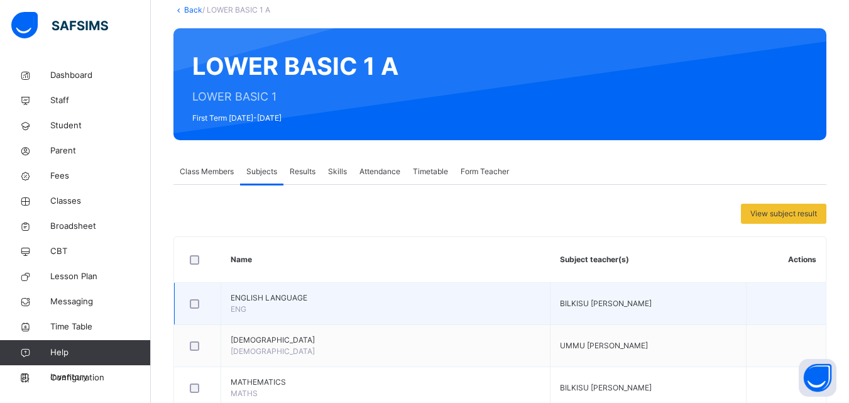
scroll to position [0, 0]
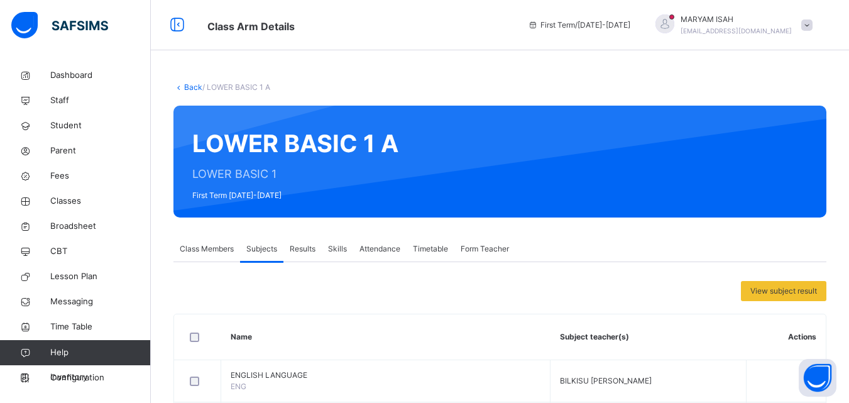
click at [190, 88] on link "Back" at bounding box center [193, 86] width 18 height 9
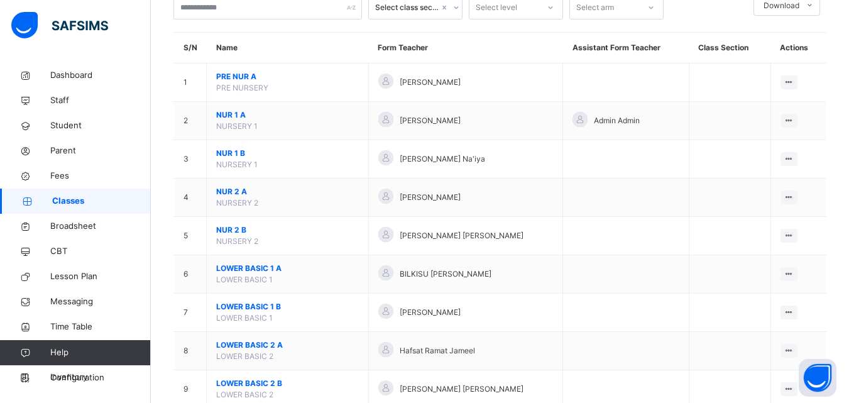
scroll to position [90, 0]
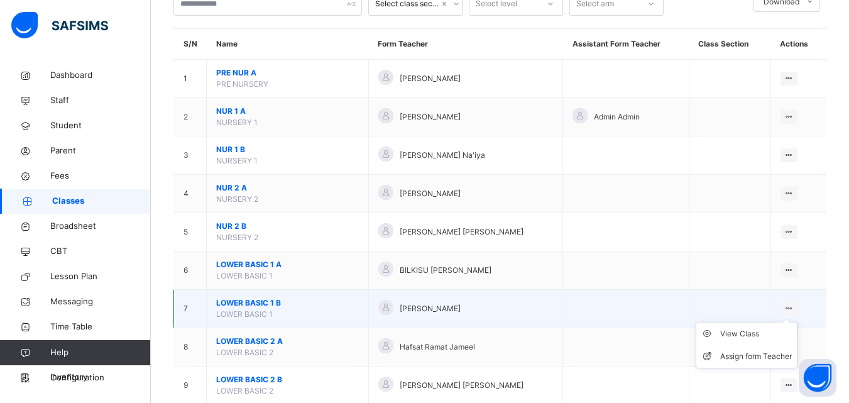
click at [798, 322] on ul "View Class Assign form Teacher" at bounding box center [747, 345] width 102 height 47
click at [774, 335] on div "View Class" at bounding box center [757, 334] width 72 height 13
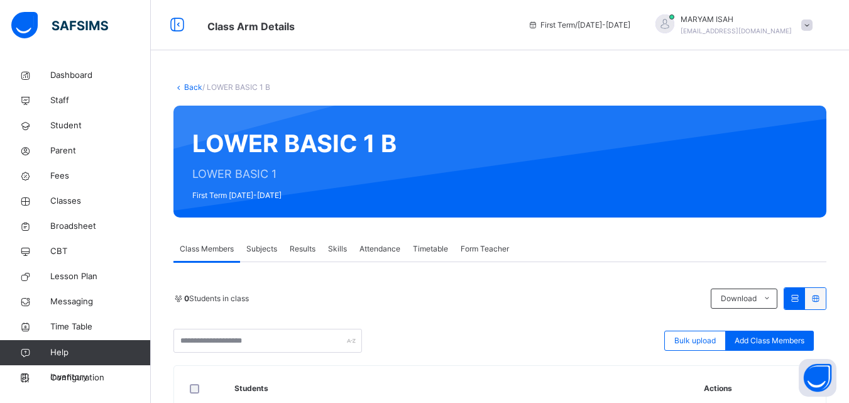
click at [262, 258] on div "Subjects" at bounding box center [261, 248] width 43 height 25
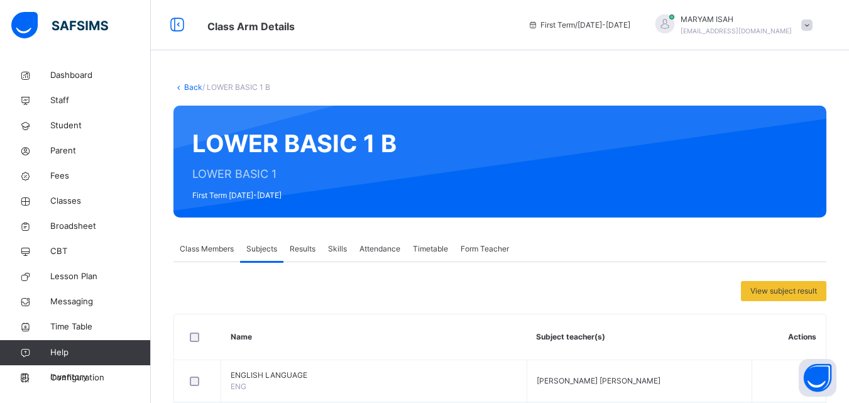
scroll to position [144, 0]
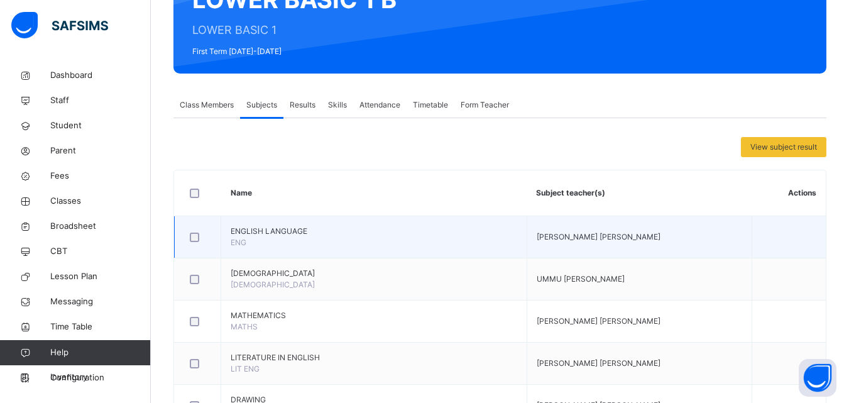
click at [713, 241] on td "[PERSON_NAME] [PERSON_NAME]" at bounding box center [639, 237] width 225 height 42
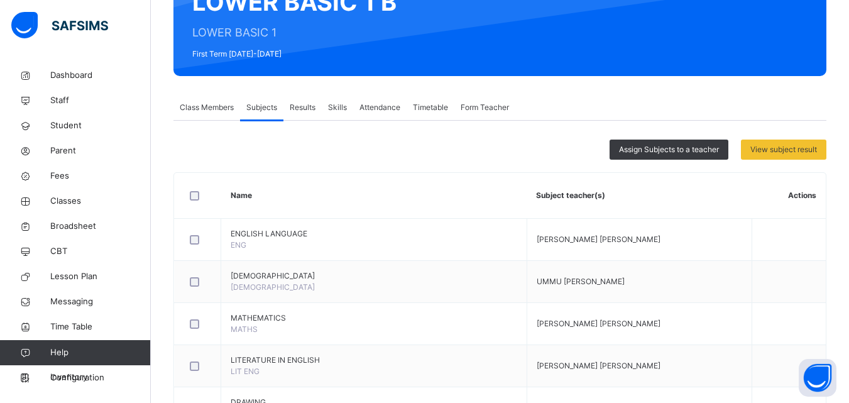
click at [719, 151] on span "Assign Subjects to a teacher" at bounding box center [669, 149] width 100 height 11
click at [0, 0] on div "×" at bounding box center [0, 0] width 0 height 0
click at [60, 182] on link "Fees" at bounding box center [75, 175] width 151 height 25
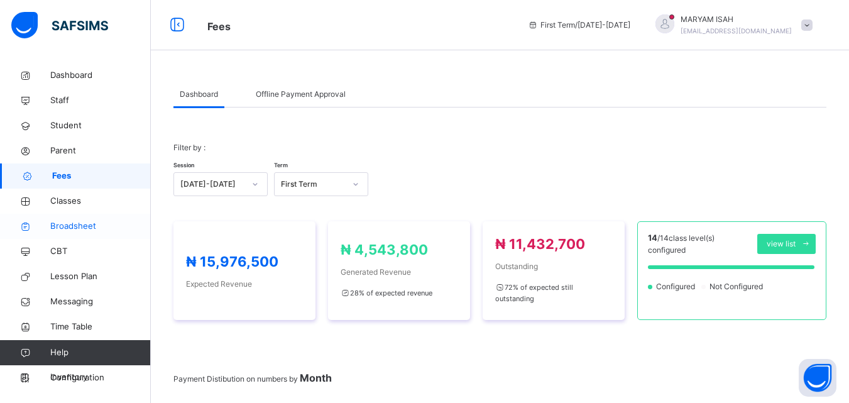
click at [52, 214] on link "Broadsheet" at bounding box center [75, 226] width 151 height 25
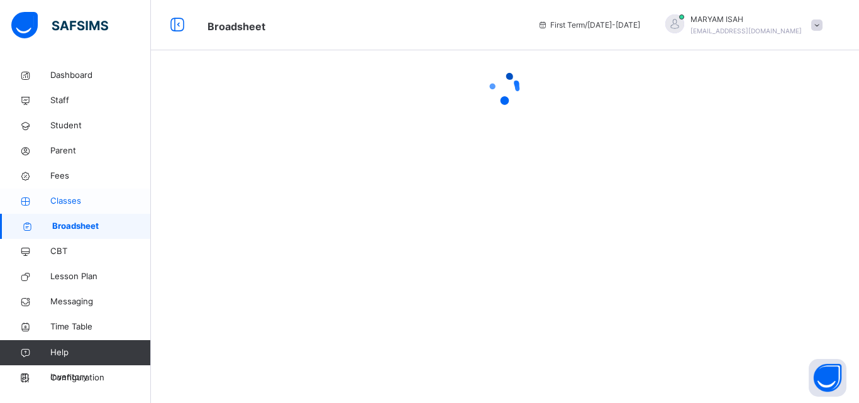
click at [45, 194] on link "Classes" at bounding box center [75, 201] width 151 height 25
click at [53, 199] on span "Classes" at bounding box center [100, 201] width 101 height 13
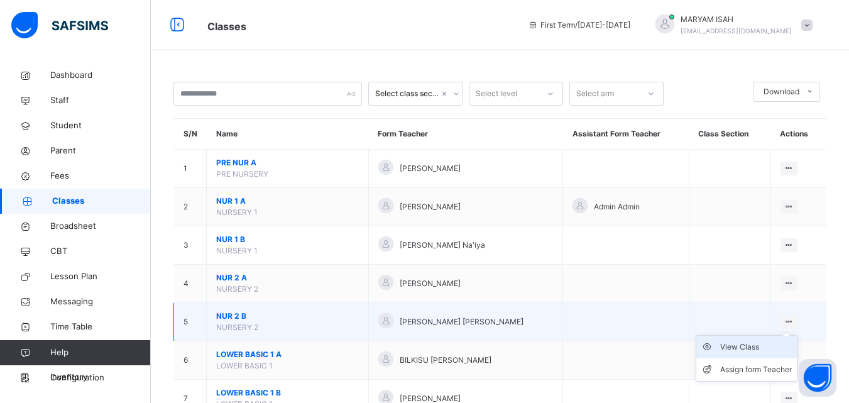
click at [755, 348] on div "View Class" at bounding box center [757, 347] width 72 height 13
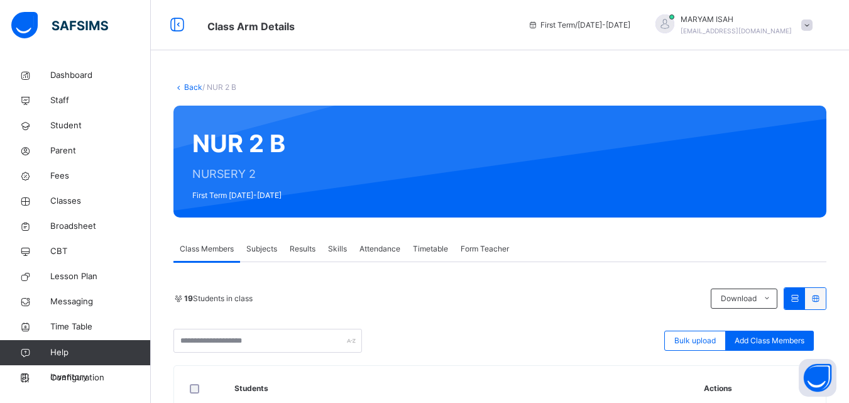
click at [262, 246] on span "Subjects" at bounding box center [261, 248] width 31 height 11
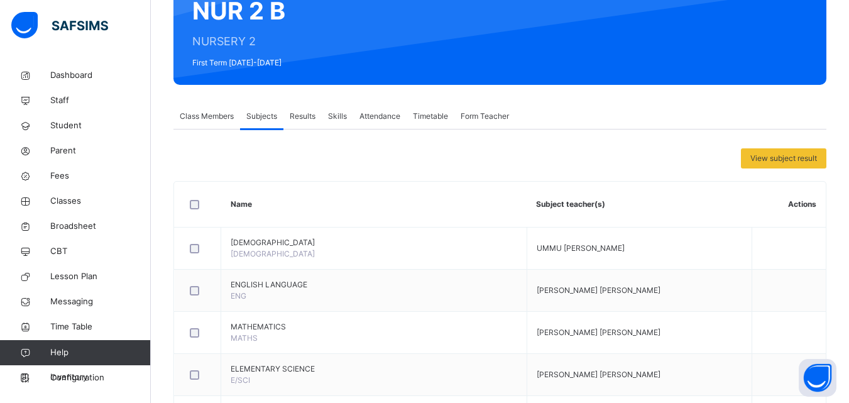
scroll to position [143, 0]
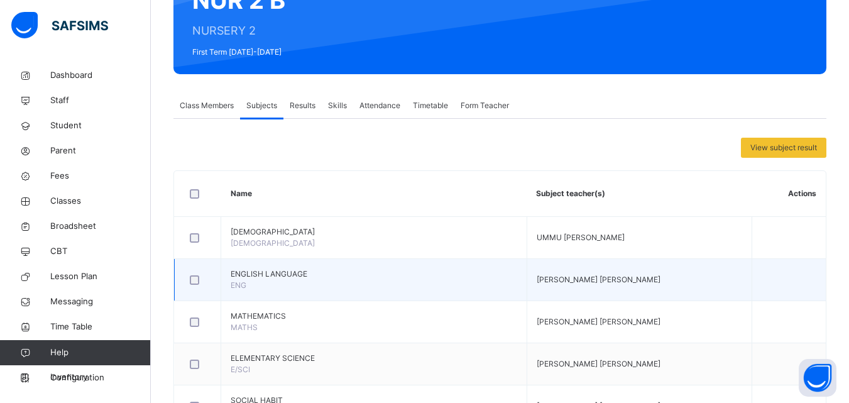
click at [794, 282] on td at bounding box center [789, 280] width 74 height 42
click at [797, 277] on td at bounding box center [789, 280] width 74 height 42
click at [803, 288] on td at bounding box center [789, 280] width 74 height 42
click at [798, 284] on td at bounding box center [789, 280] width 74 height 42
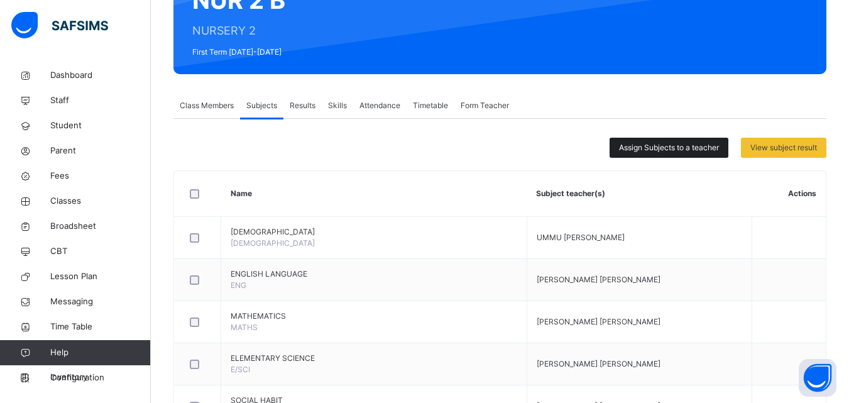
click at [663, 143] on span "Assign Subjects to a teacher" at bounding box center [669, 147] width 100 height 11
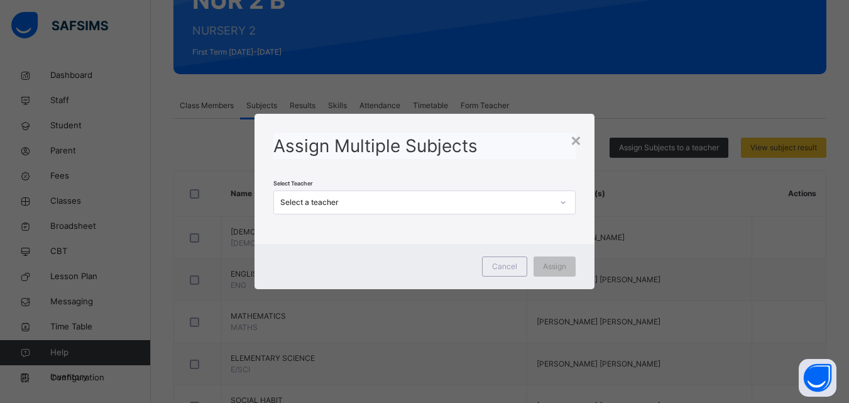
click at [592, 144] on div "Assign Multiple Subjects Select Teacher Select a teacher" at bounding box center [425, 173] width 340 height 119
click at [591, 139] on div "Assign Multiple Subjects Select Teacher Select a teacher" at bounding box center [425, 173] width 340 height 119
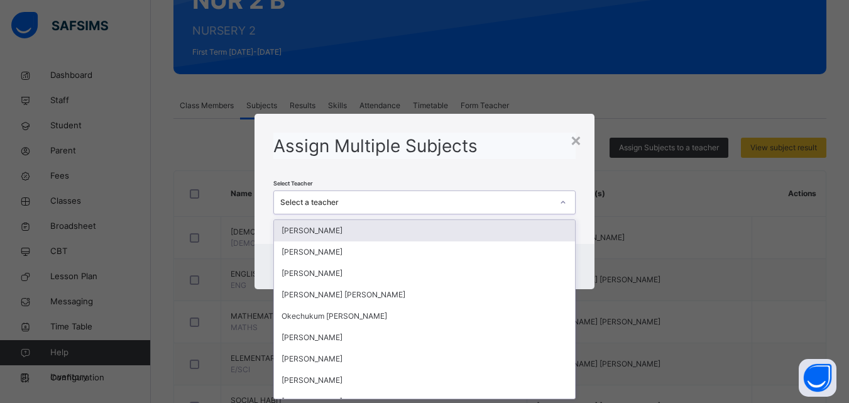
click at [364, 201] on div "Select a teacher" at bounding box center [416, 202] width 272 height 11
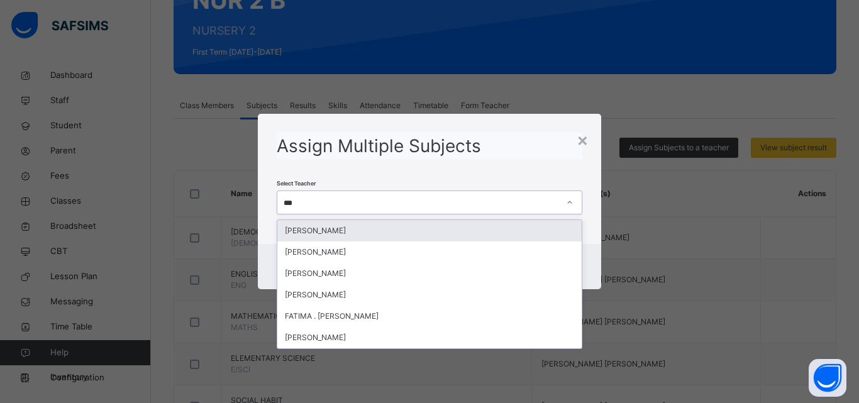
type input "****"
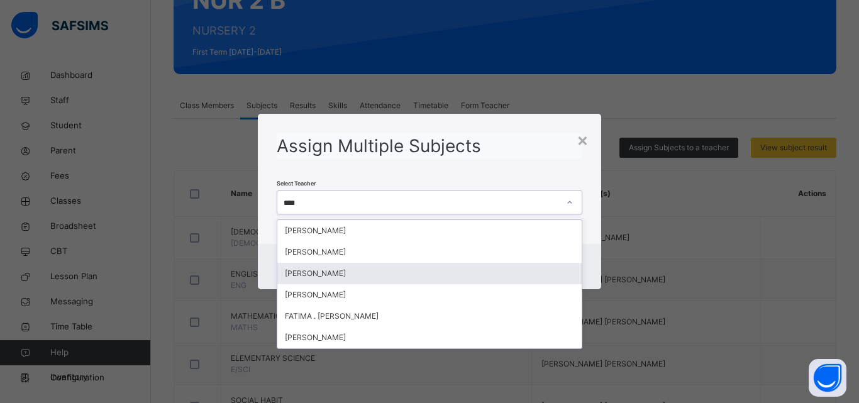
click at [309, 279] on div "[PERSON_NAME]" at bounding box center [429, 273] width 304 height 21
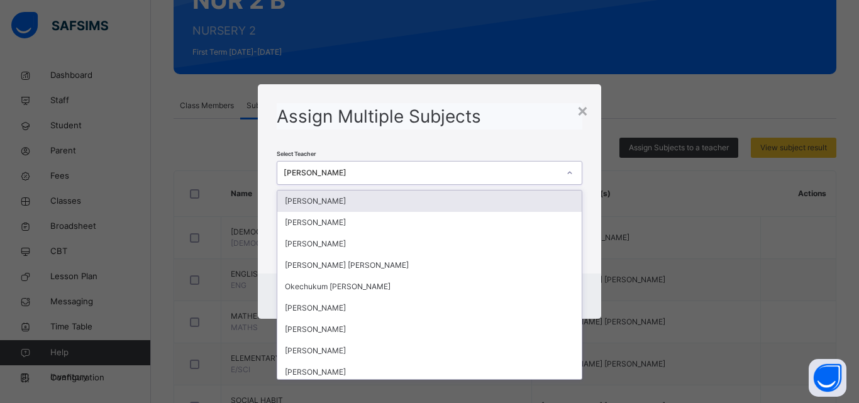
click at [354, 171] on div "[PERSON_NAME]" at bounding box center [421, 172] width 275 height 11
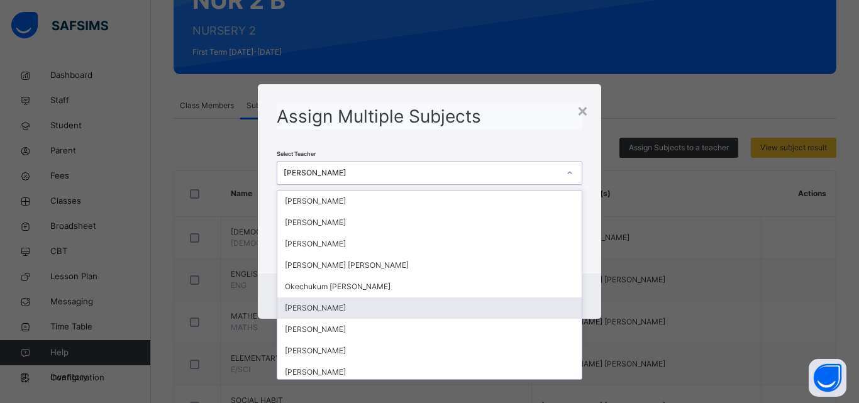
click at [370, 302] on div "[PERSON_NAME]" at bounding box center [429, 307] width 304 height 21
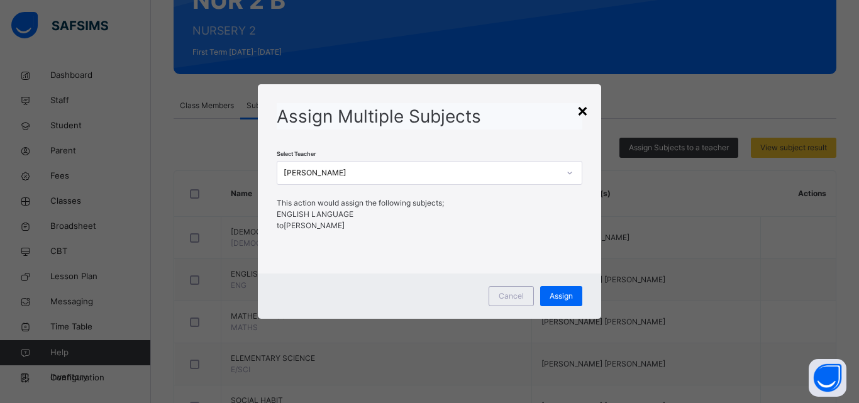
click at [581, 109] on div "×" at bounding box center [583, 110] width 12 height 26
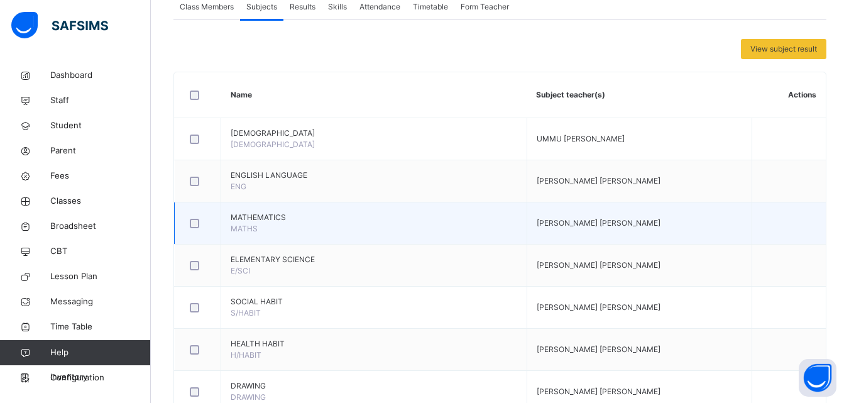
scroll to position [274, 0]
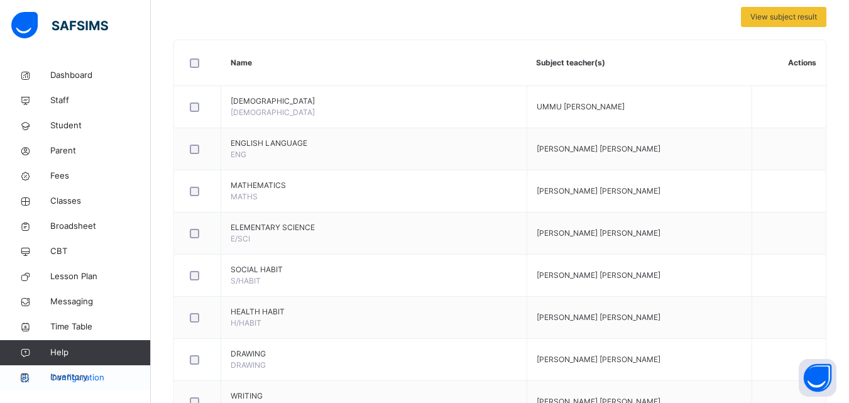
click at [56, 370] on span "Configuration" at bounding box center [100, 378] width 100 height 13
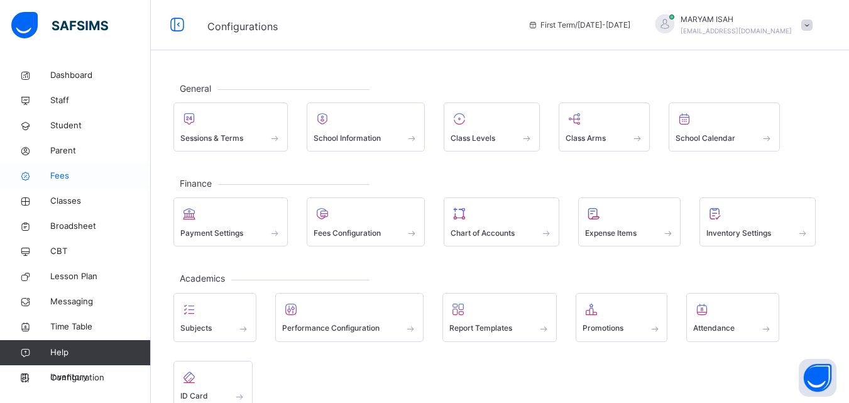
click at [62, 185] on link "Fees" at bounding box center [75, 175] width 151 height 25
